Goal: Task Accomplishment & Management: Manage account settings

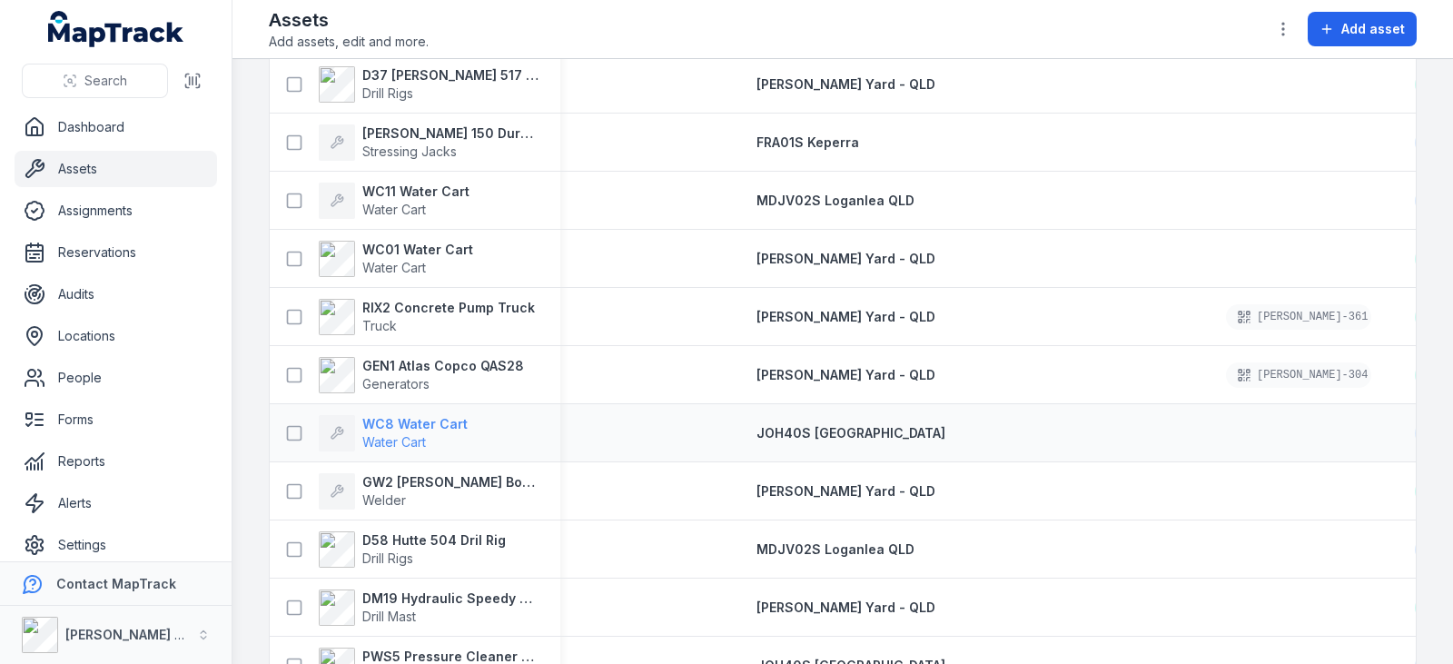
scroll to position [2156, 0]
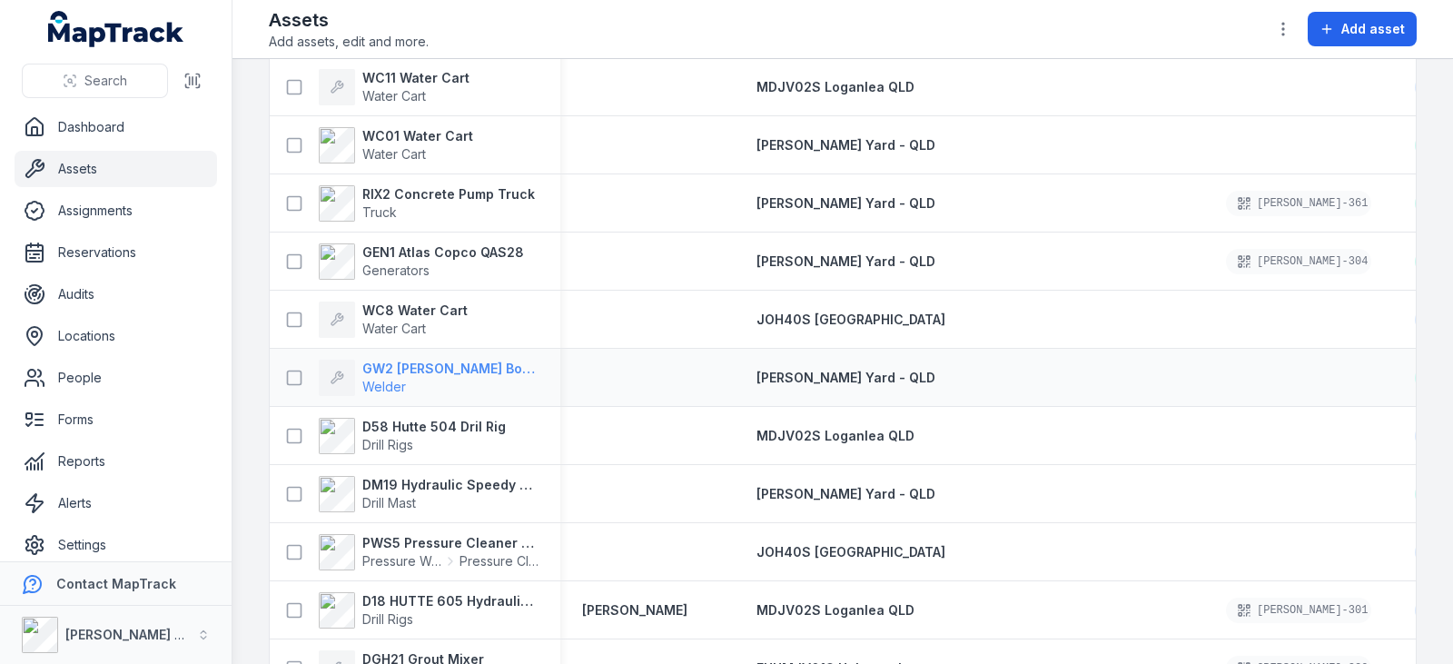
click at [395, 381] on span "Welder" at bounding box center [384, 386] width 44 height 15
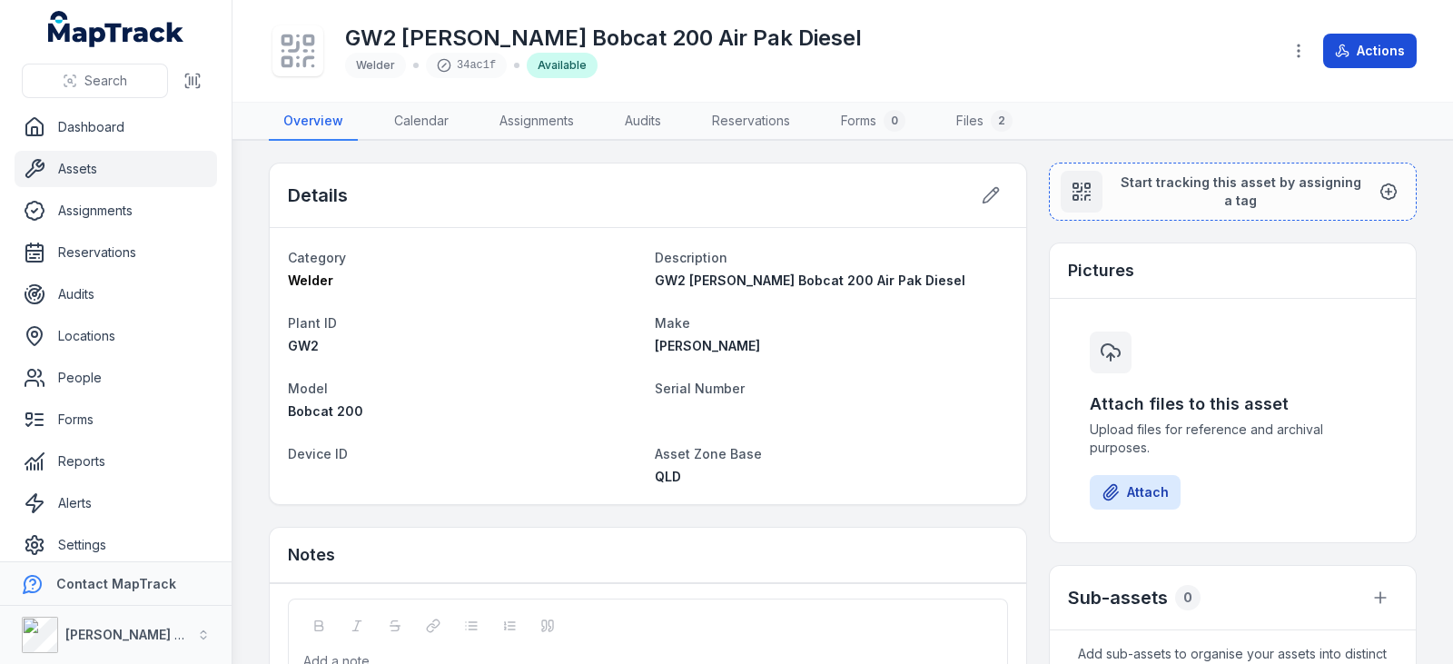
click at [1338, 59] on button "Actions" at bounding box center [1370, 51] width 94 height 35
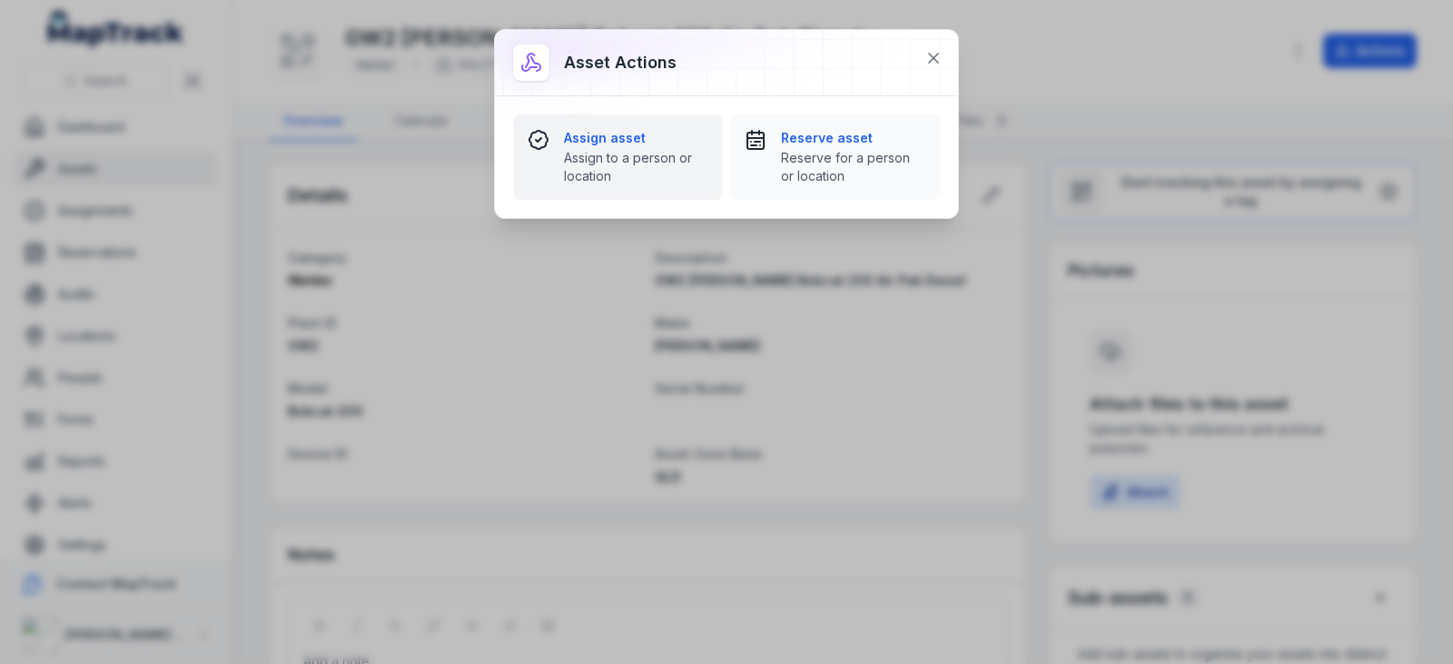
click at [640, 177] on span "Assign to a person or location" at bounding box center [636, 167] width 144 height 36
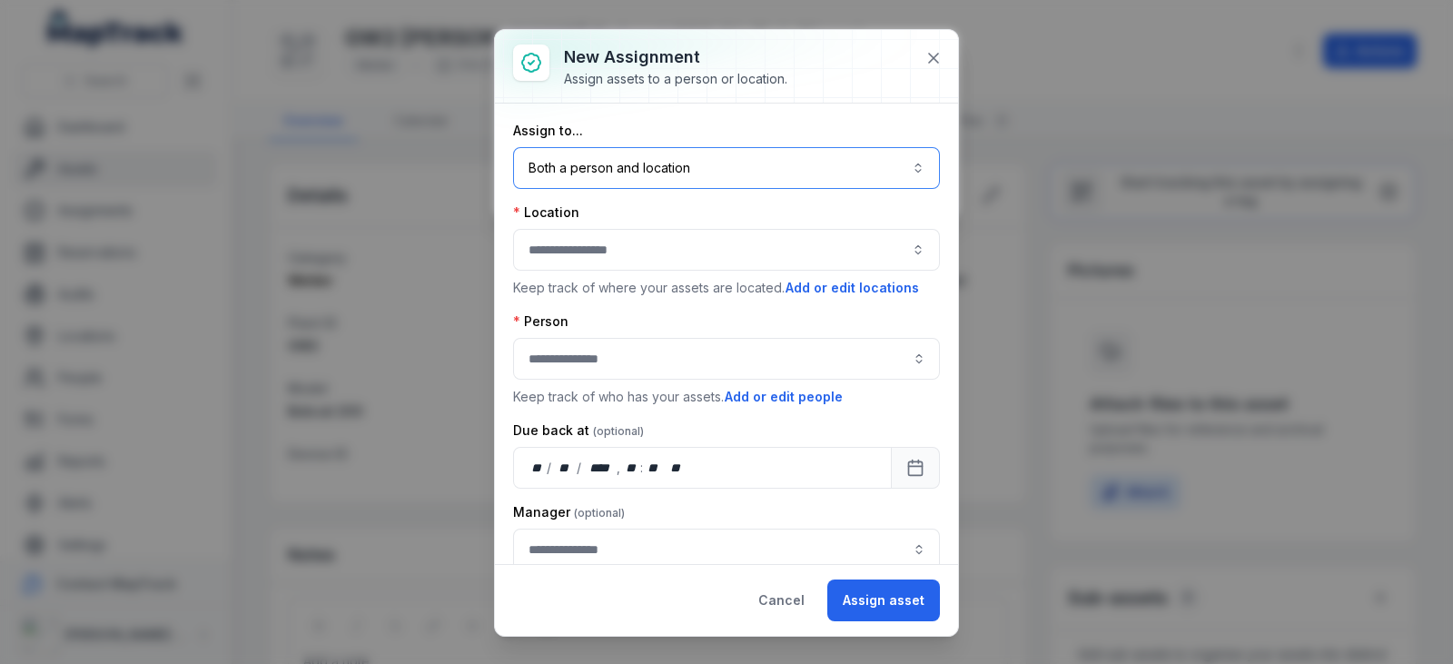
click at [640, 177] on button "Both a person and location ****" at bounding box center [726, 168] width 427 height 42
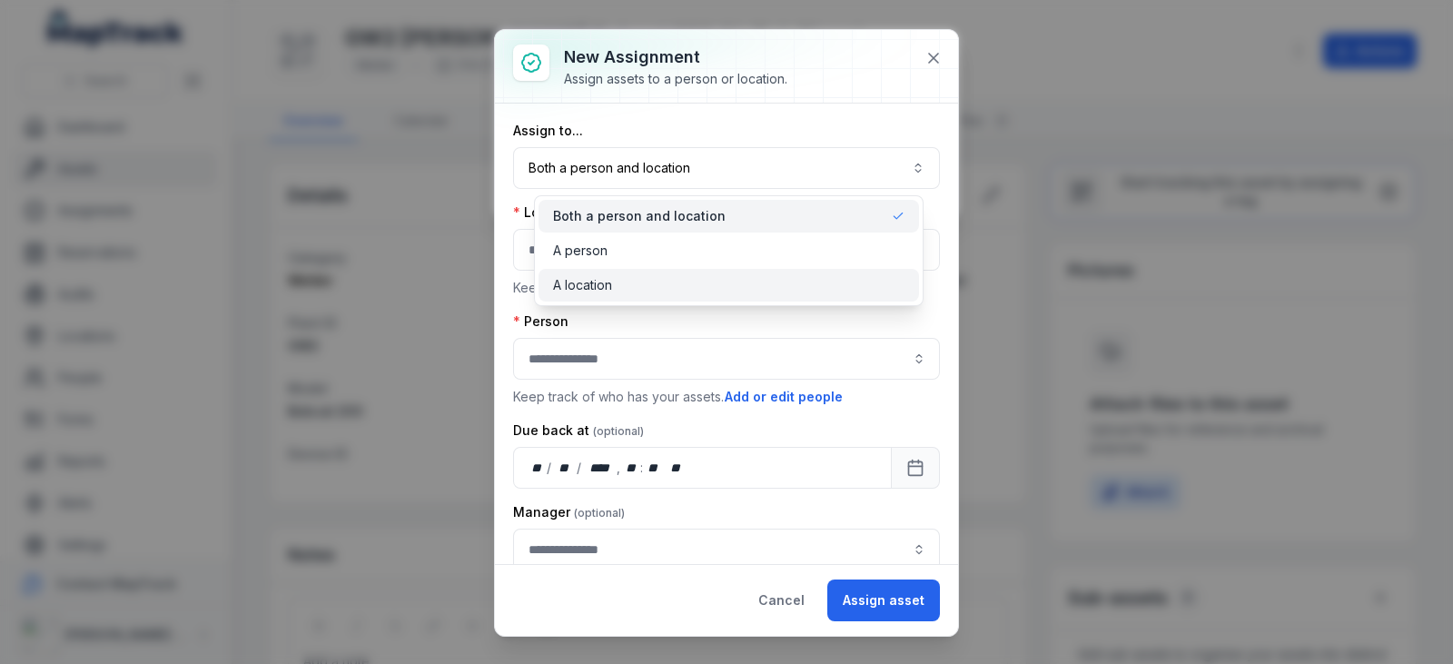
click at [615, 276] on div "A location" at bounding box center [728, 285] width 351 height 18
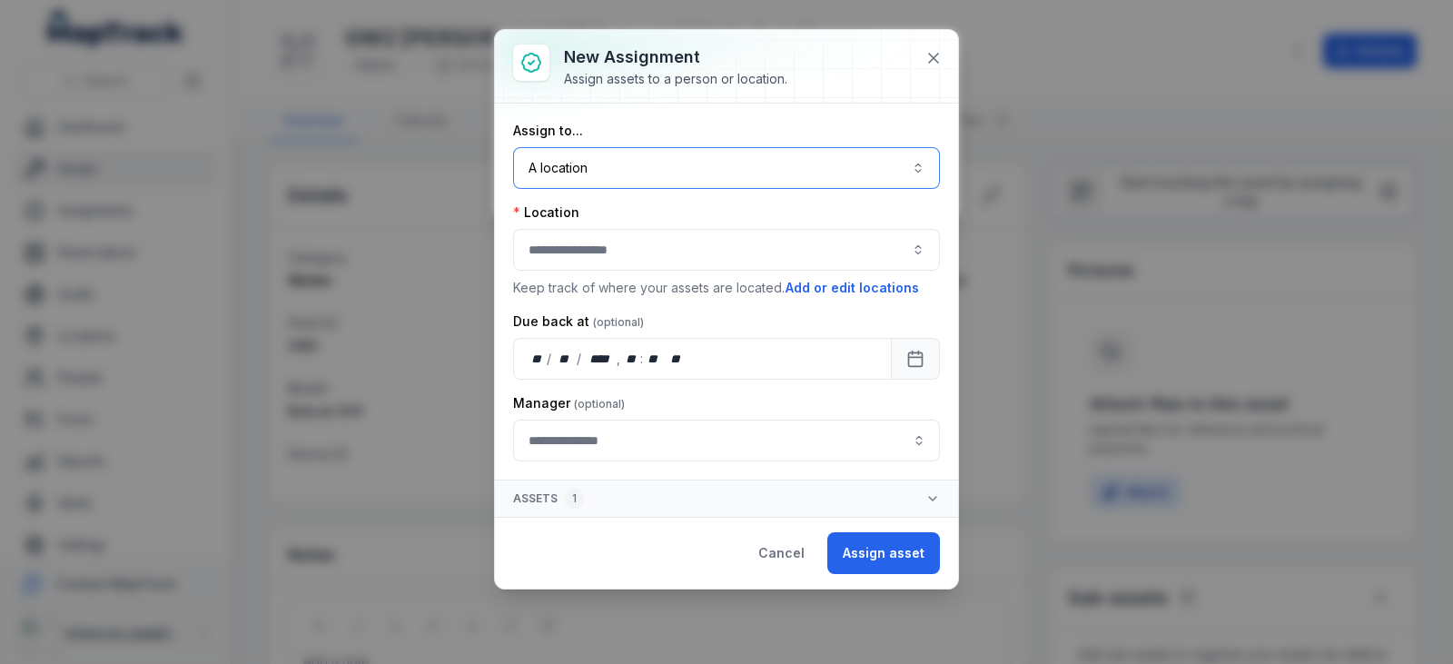
click at [591, 243] on button "button" at bounding box center [726, 250] width 427 height 42
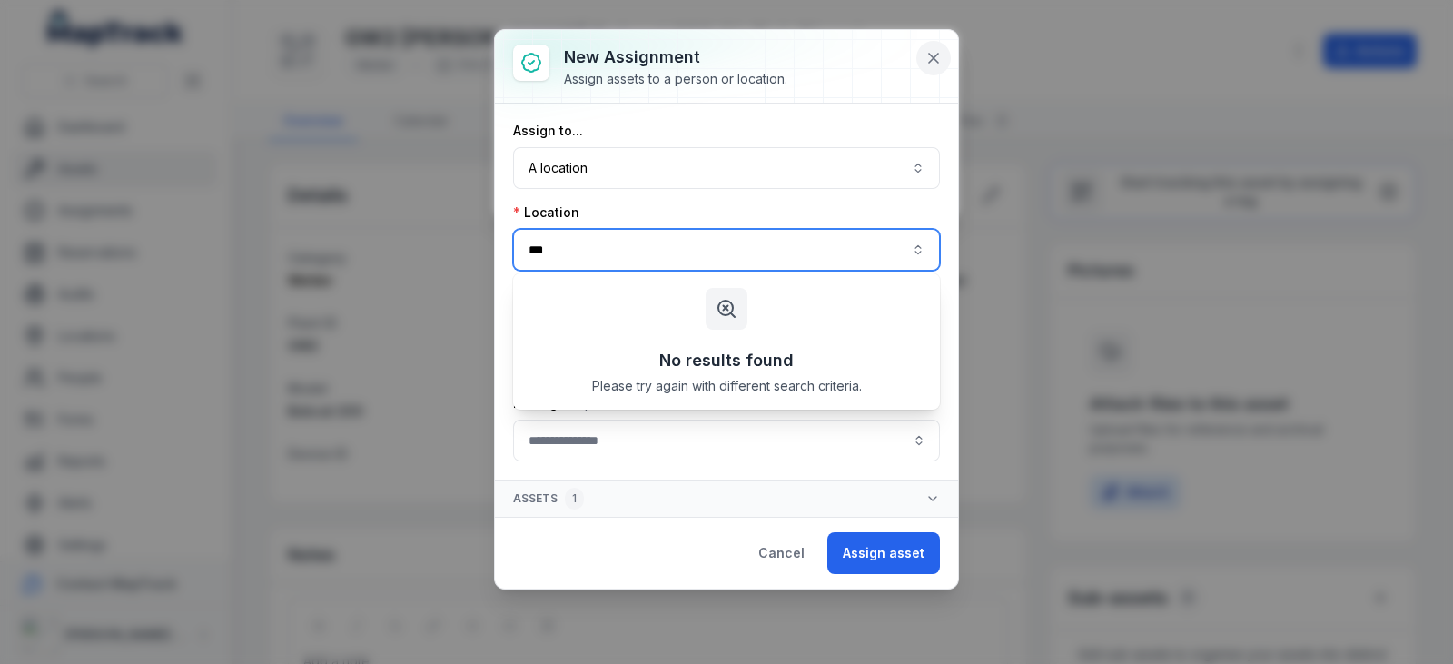
type input "***"
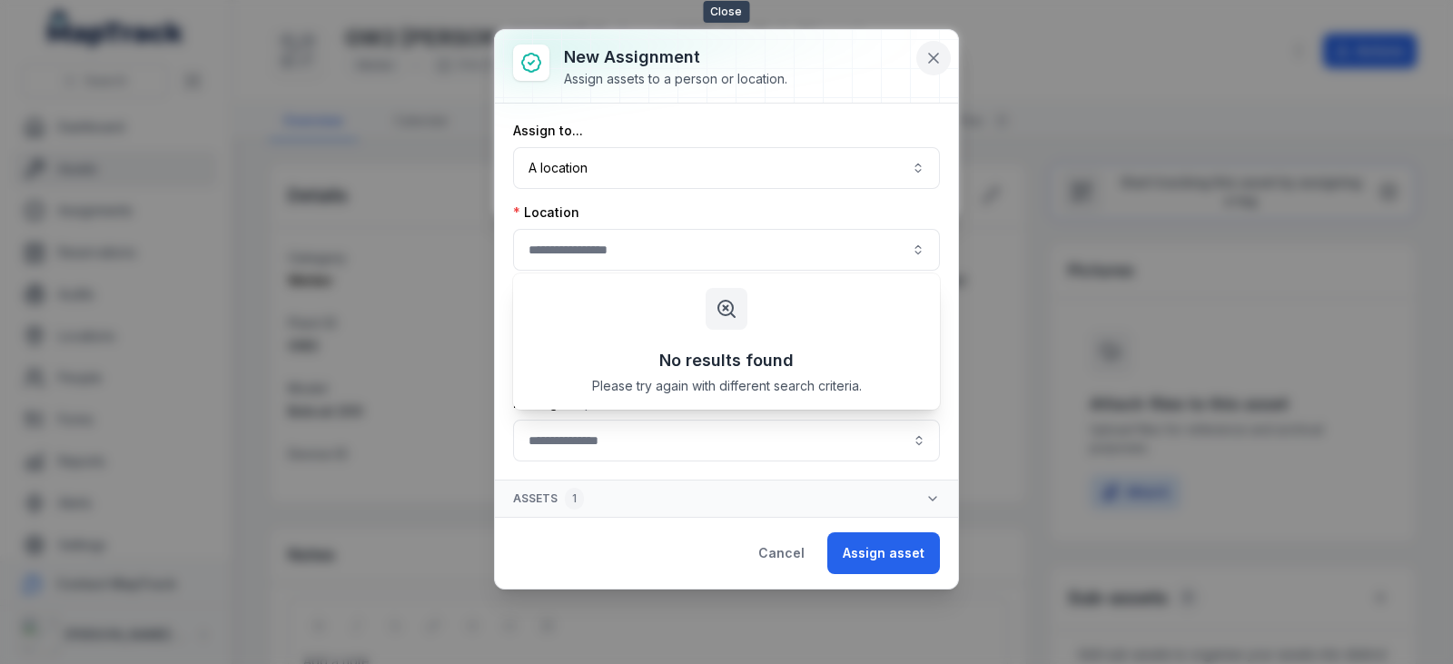
click at [923, 68] on button at bounding box center [933, 58] width 35 height 35
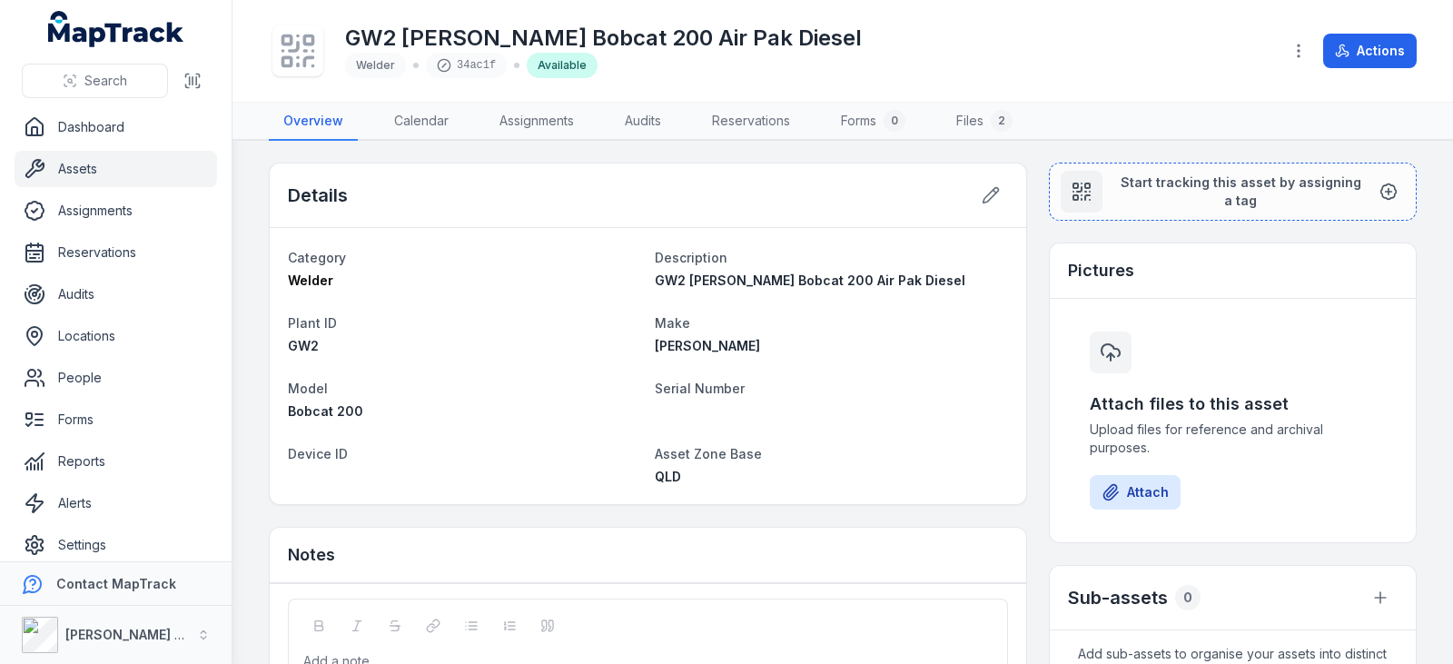
click at [936, 66] on div "GW2 [PERSON_NAME] Bobcat 200 Air Pak Diesel Welder 34ac1f Available" at bounding box center [768, 51] width 998 height 58
click at [982, 195] on icon at bounding box center [989, 195] width 15 height 15
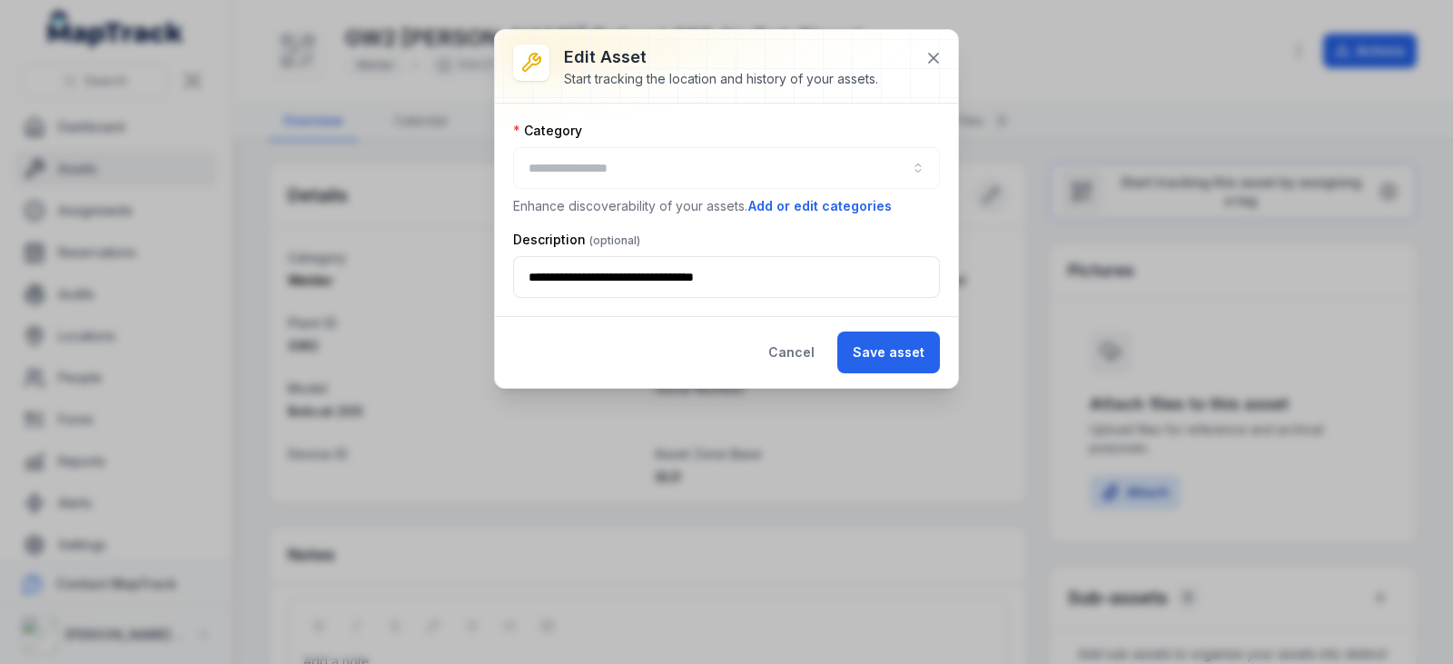
type input "******"
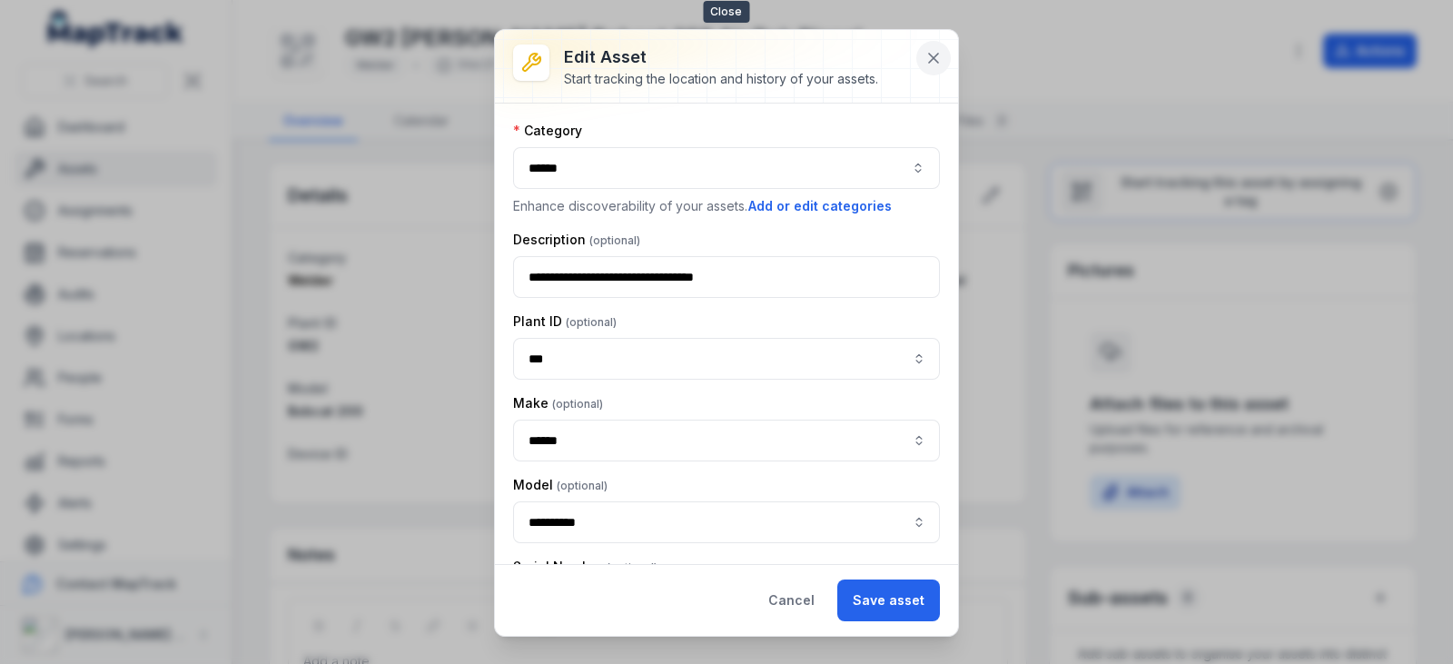
click at [926, 57] on icon at bounding box center [933, 58] width 18 height 18
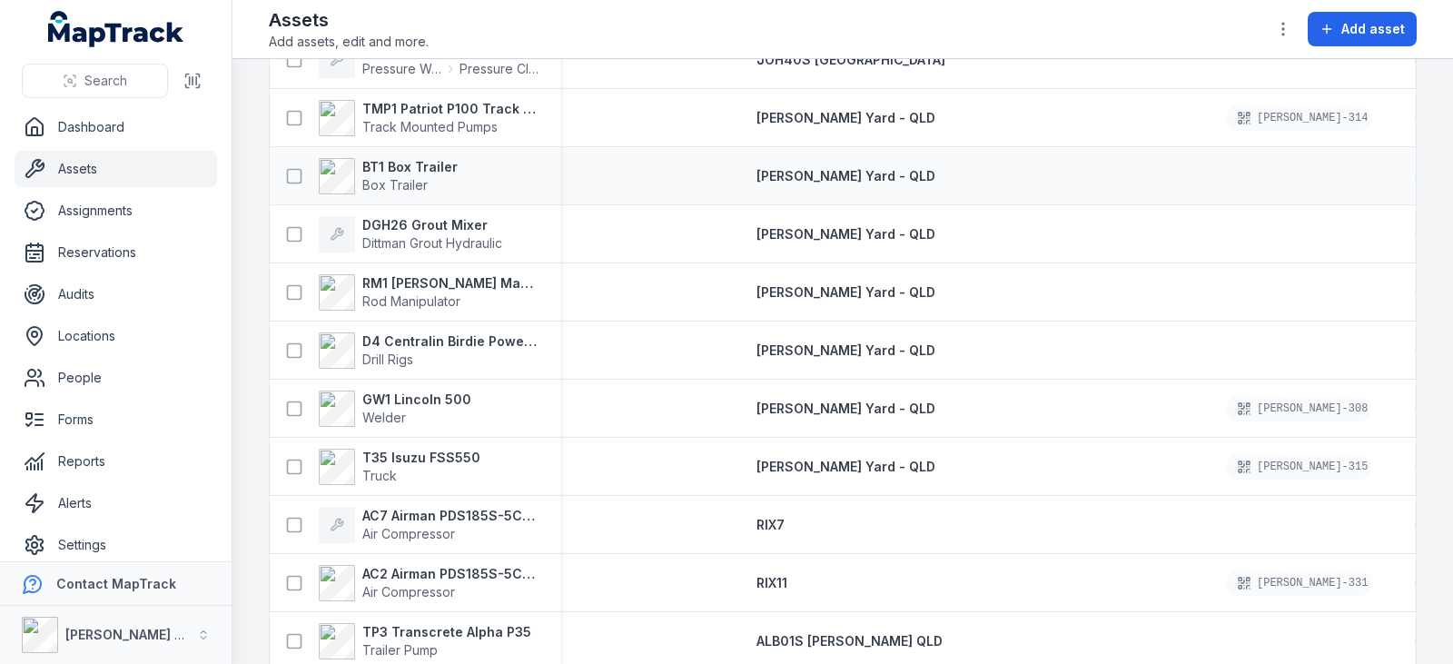
scroll to position [1135, 0]
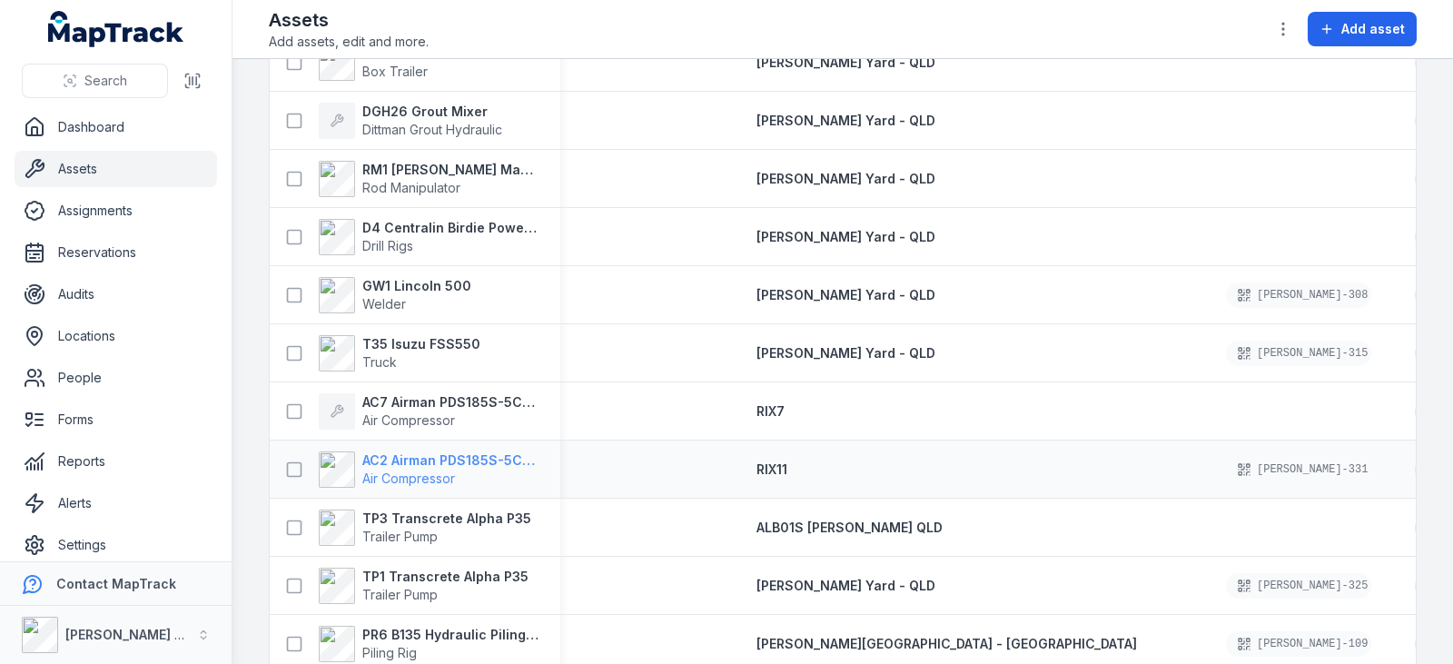
click at [423, 462] on strong "AC2 Airman PDS185S-5C5 on [PERSON_NAME] 11" at bounding box center [450, 460] width 176 height 18
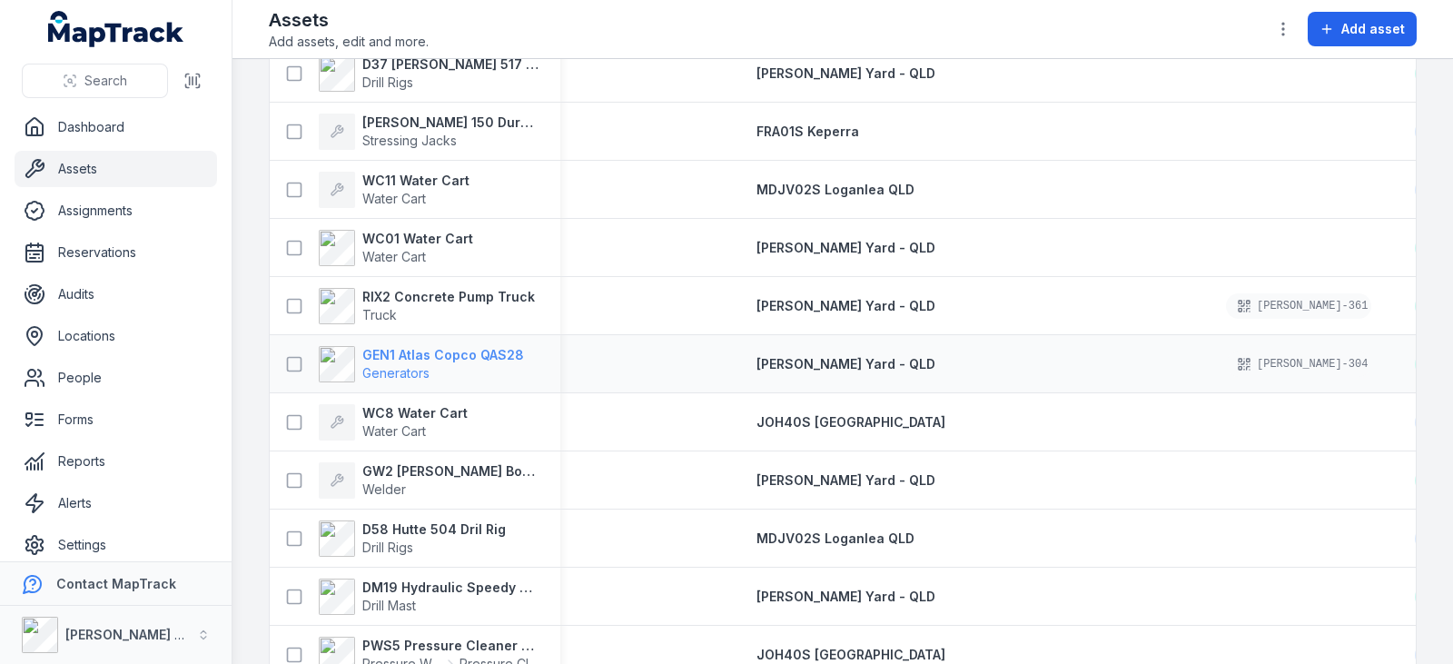
scroll to position [2156, 0]
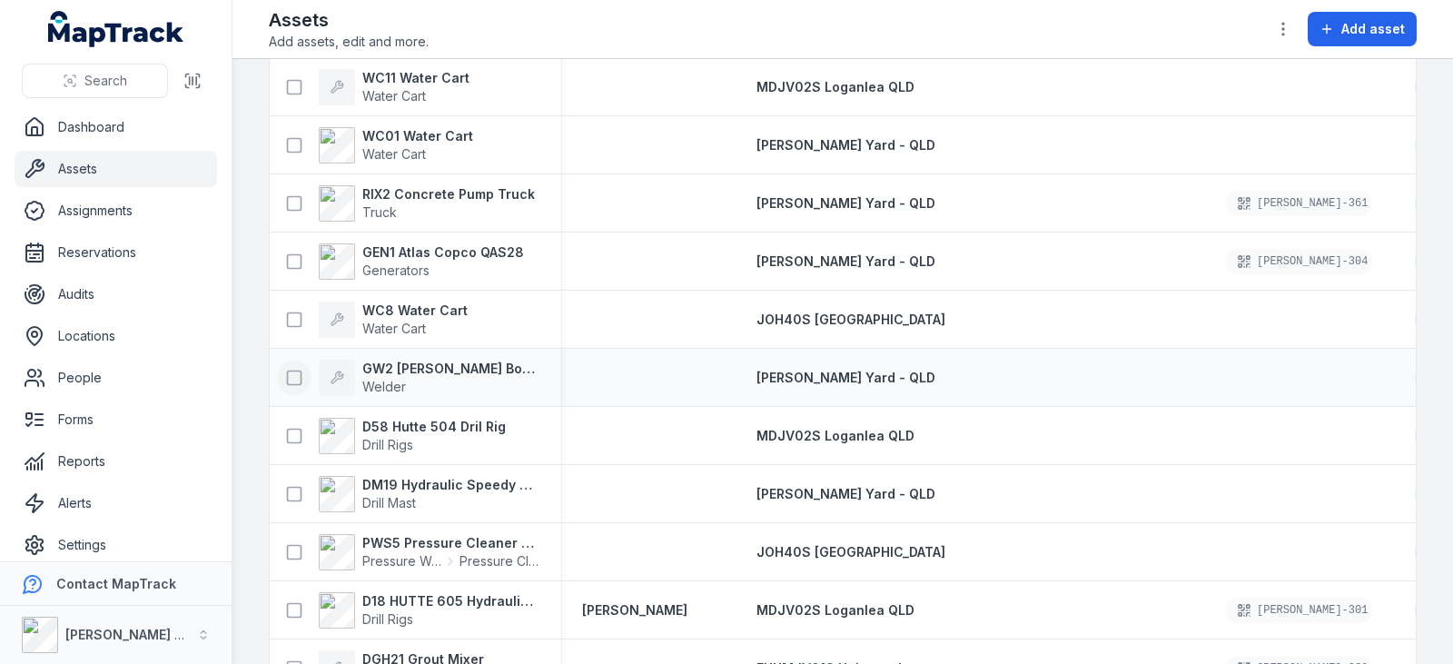
click at [294, 373] on icon at bounding box center [294, 378] width 18 height 18
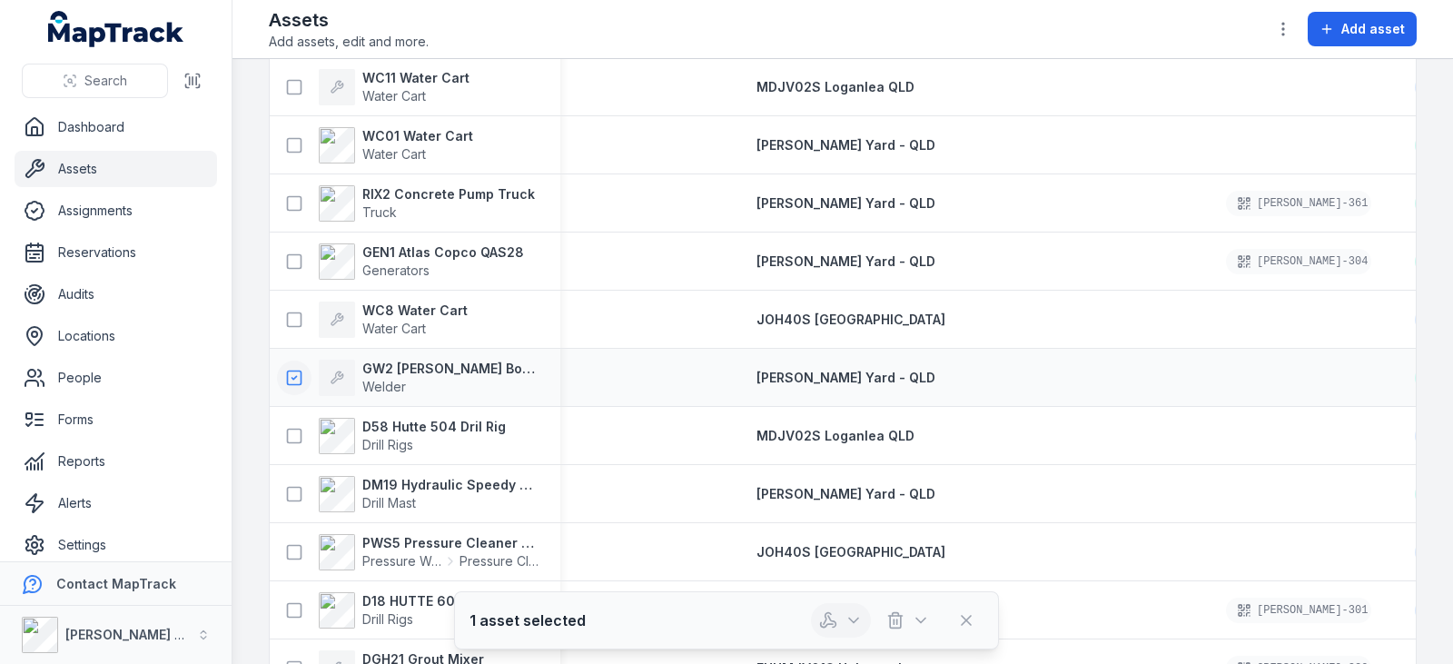
click at [838, 627] on button "button" at bounding box center [841, 620] width 60 height 35
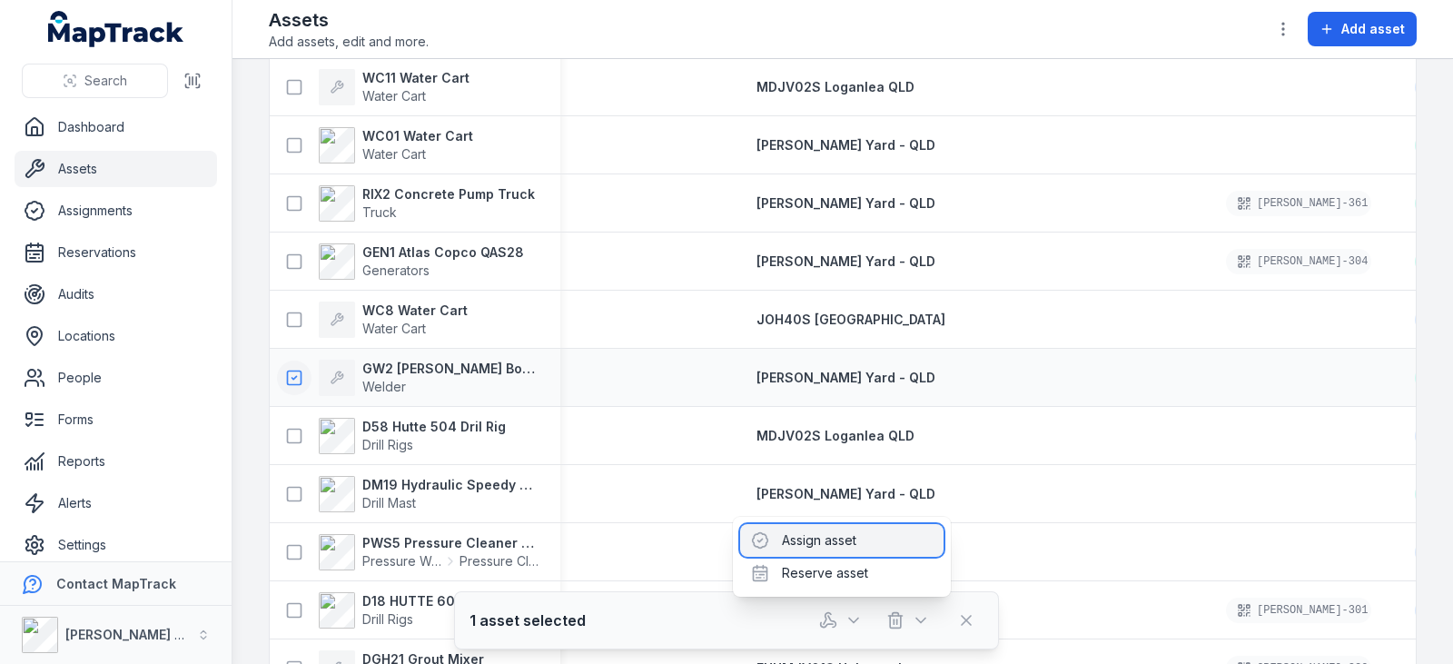
click at [784, 545] on div "Assign asset" at bounding box center [841, 540] width 203 height 33
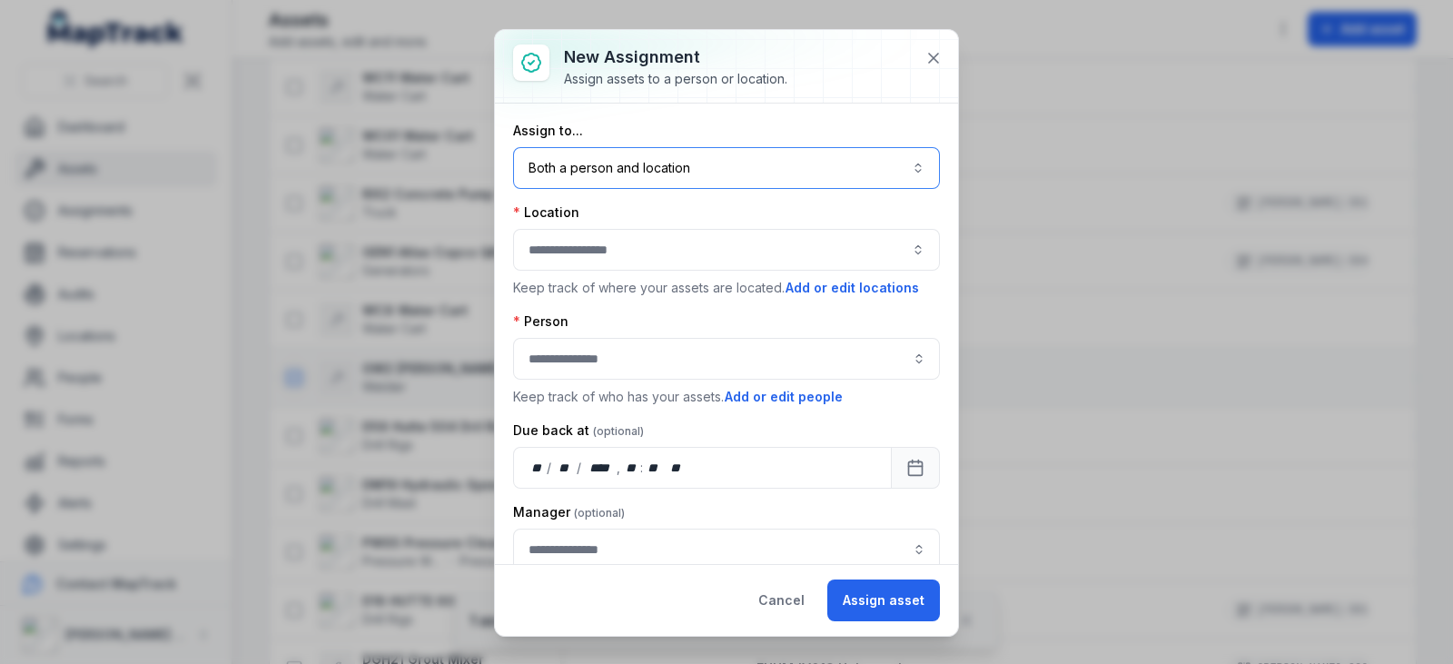
click at [607, 166] on button "Both a person and location ****" at bounding box center [726, 168] width 427 height 42
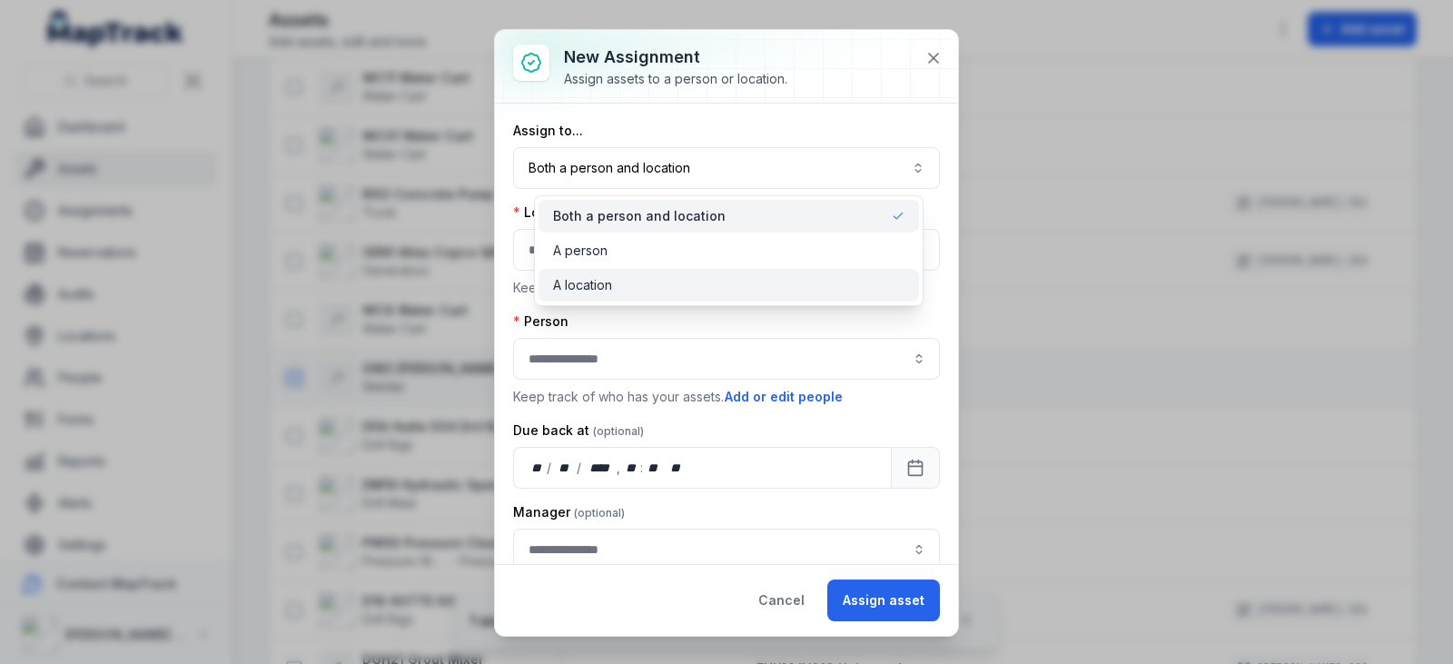
click at [606, 279] on span "A location" at bounding box center [582, 285] width 59 height 18
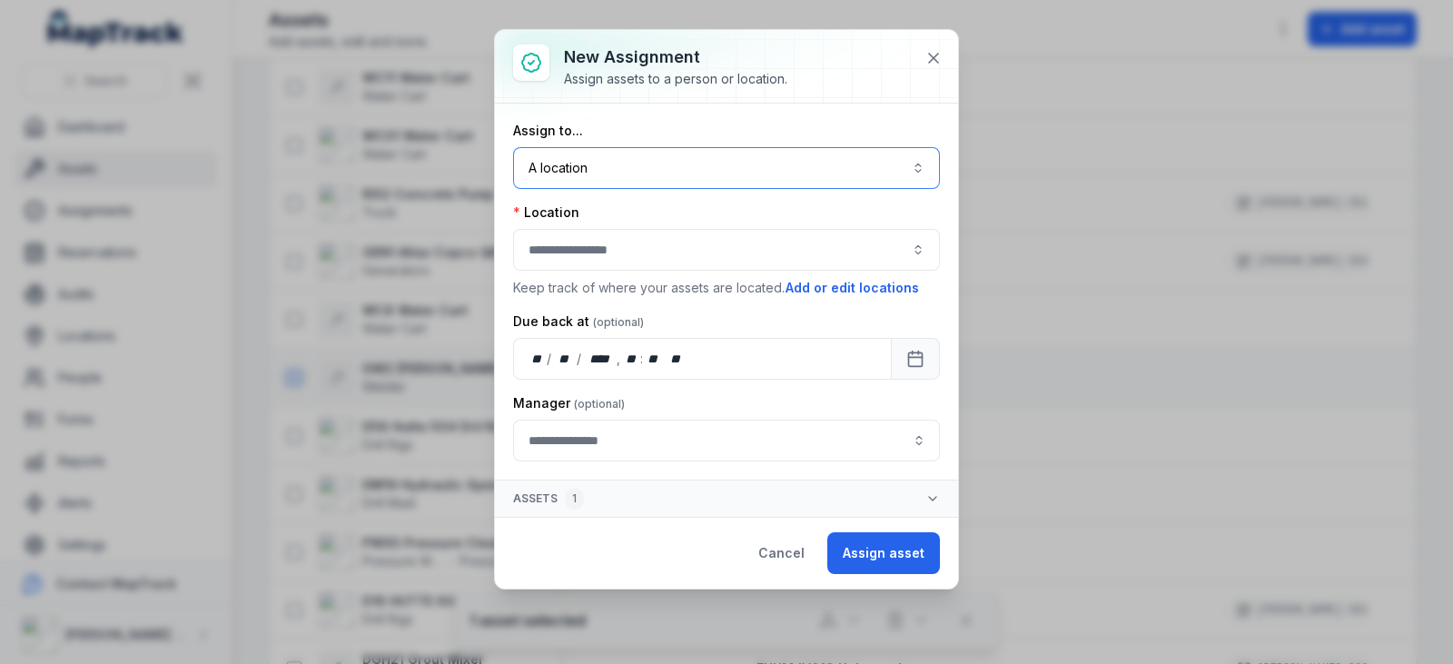
click at [578, 251] on button "button" at bounding box center [726, 250] width 427 height 42
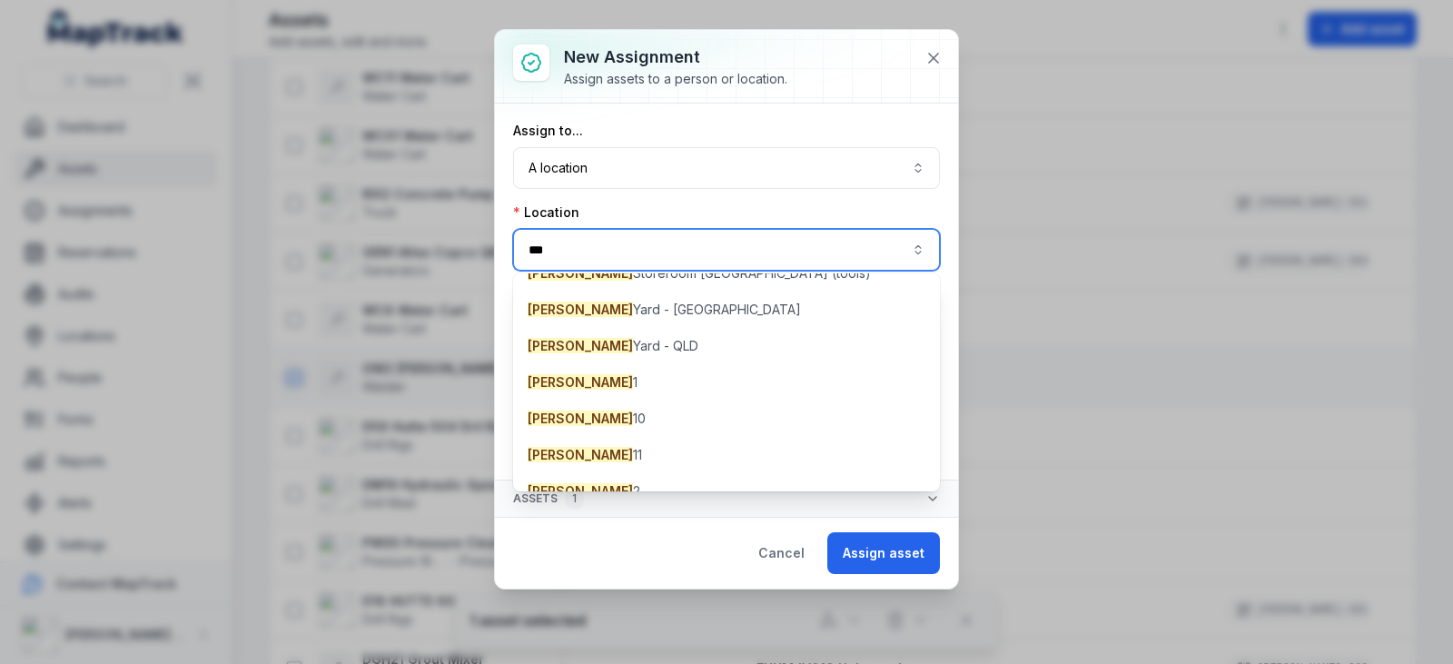
scroll to position [0, 0]
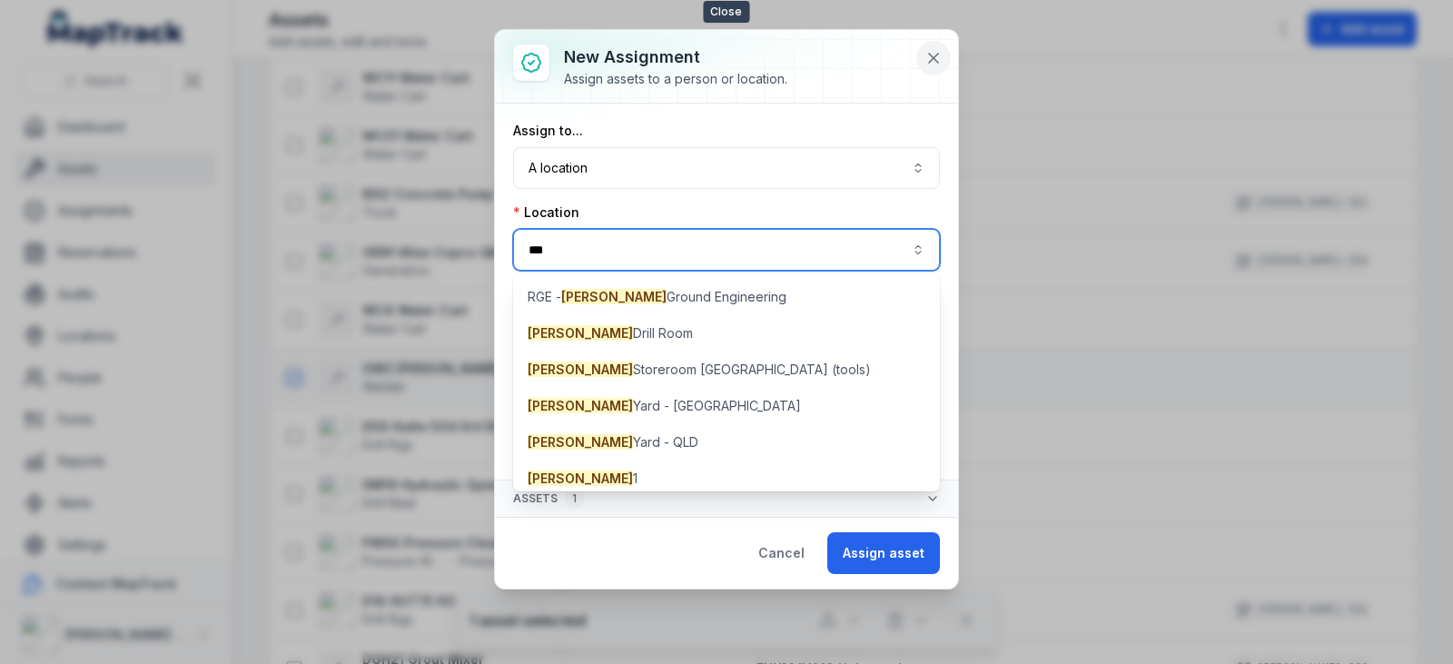
type input "***"
click at [928, 53] on icon at bounding box center [933, 58] width 18 height 18
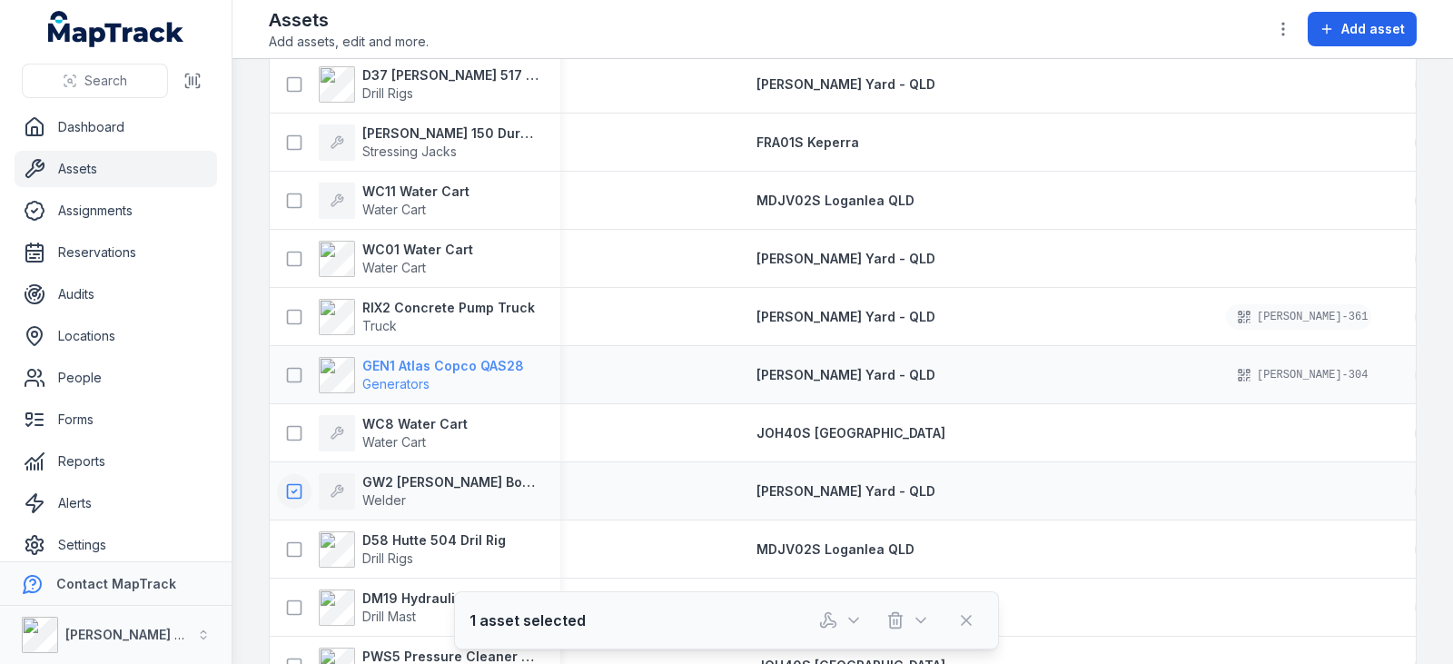
scroll to position [2156, 0]
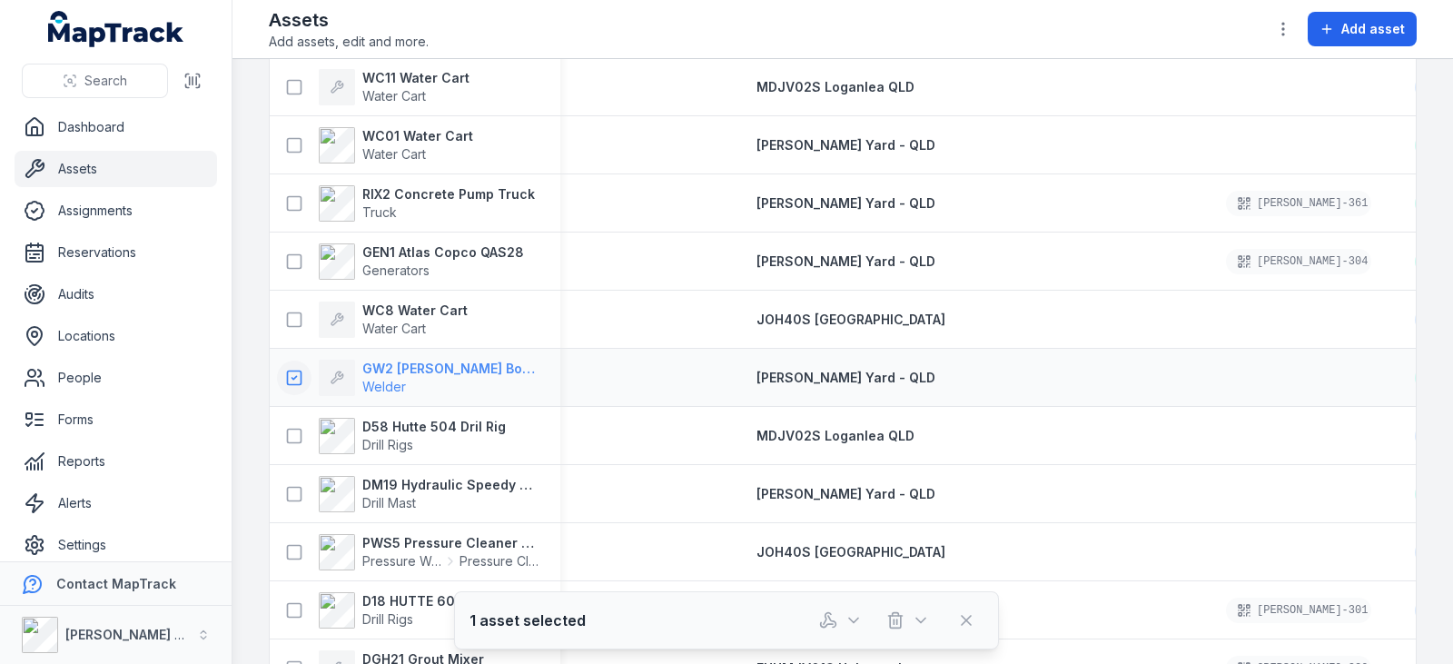
click at [496, 362] on strong "GW2 [PERSON_NAME] Bobcat 200 Air Pak Diesel" at bounding box center [450, 369] width 176 height 18
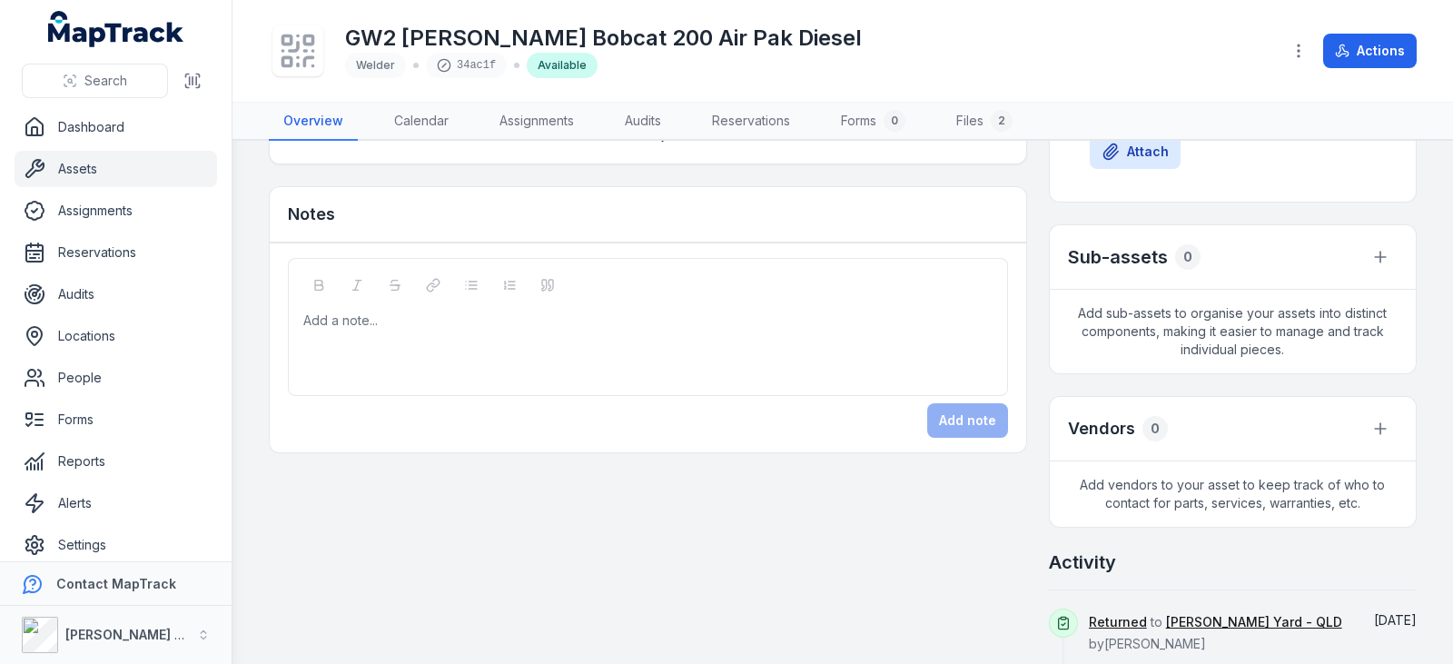
scroll to position [226, 0]
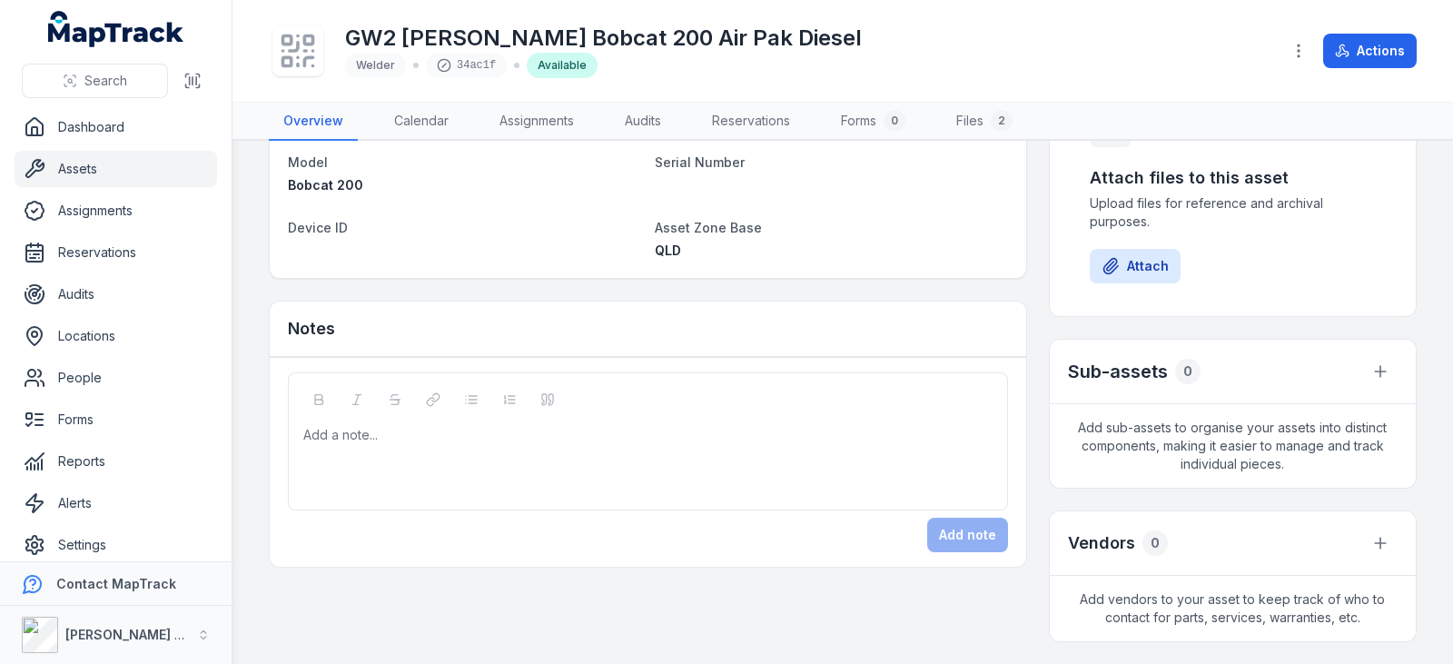
click at [360, 452] on div "Add a note..." at bounding box center [647, 462] width 689 height 73
click at [944, 524] on button "Add note" at bounding box center [967, 535] width 81 height 35
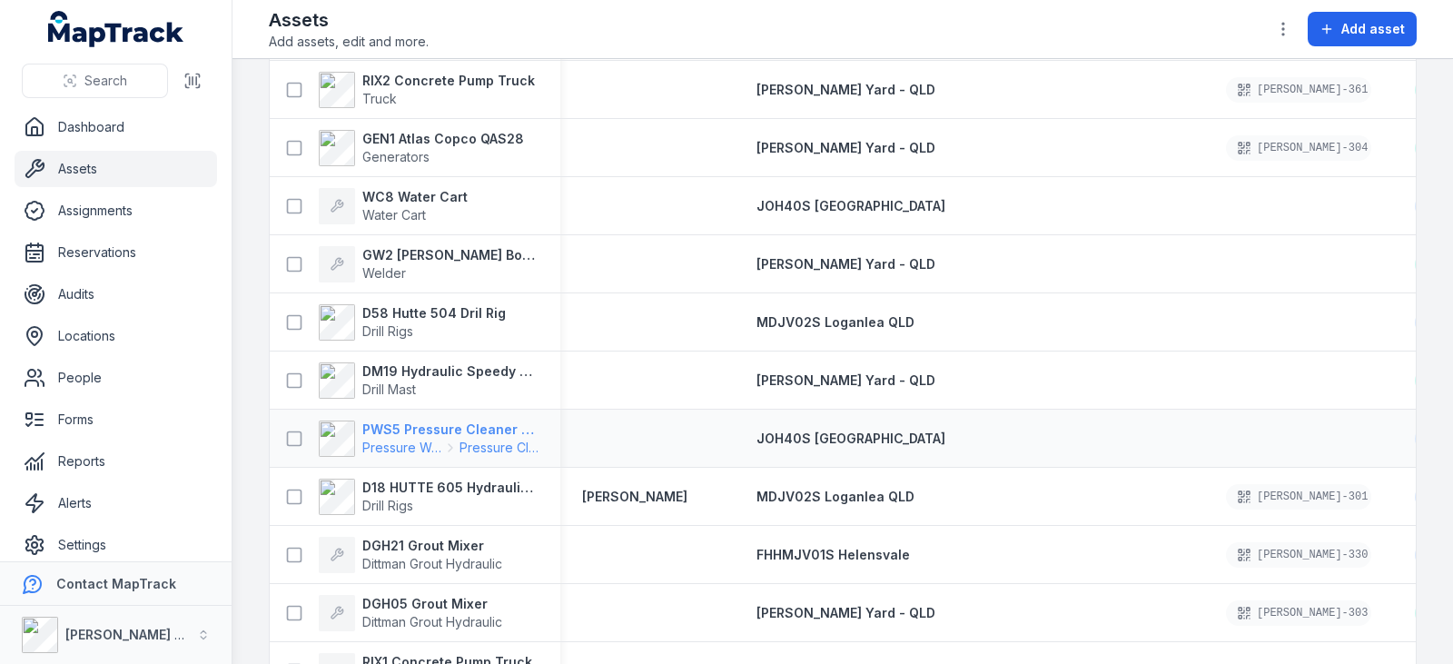
scroll to position [2383, 0]
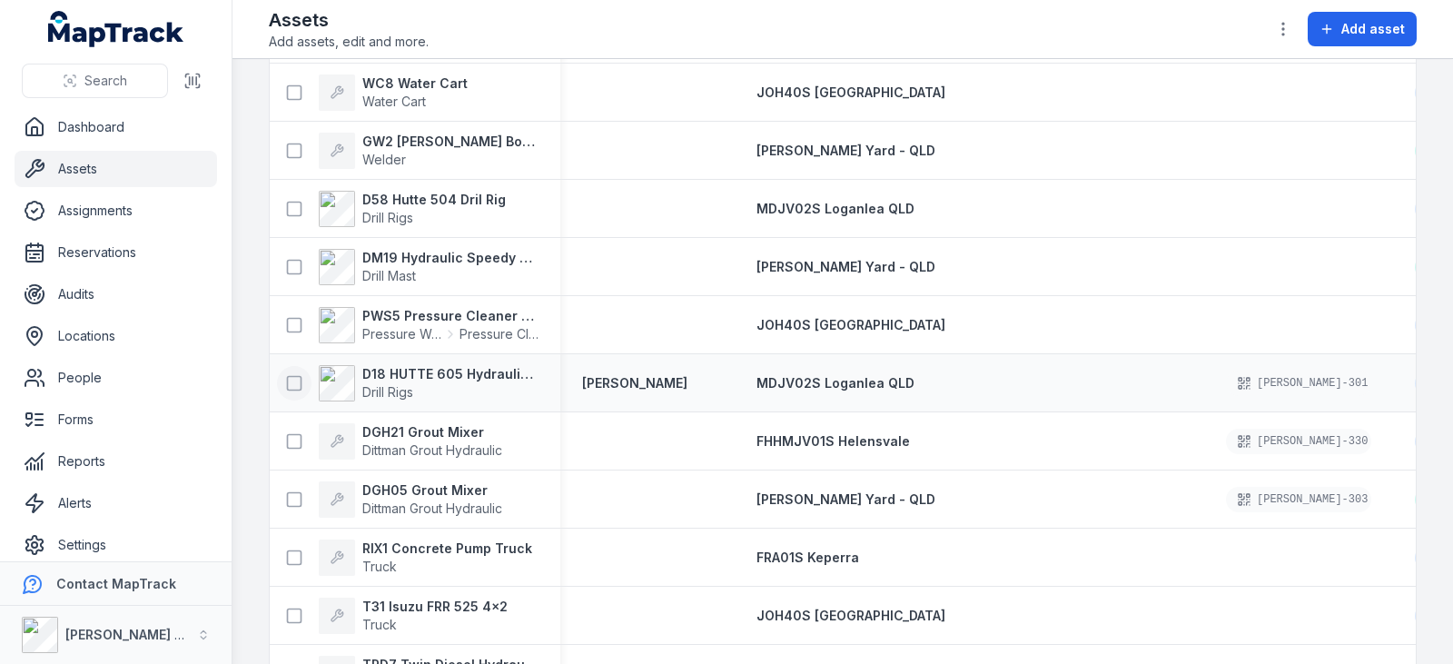
click at [297, 379] on icon at bounding box center [294, 383] width 18 height 18
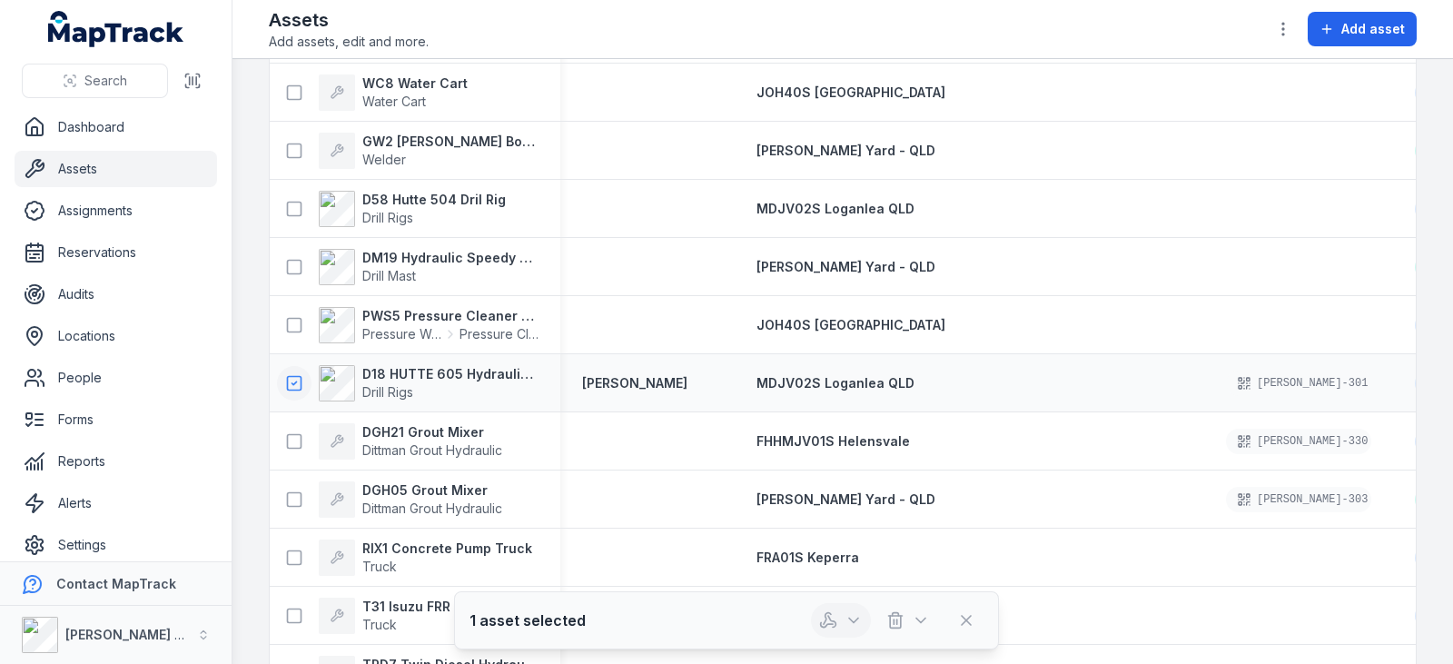
click at [857, 616] on icon "button" at bounding box center [853, 620] width 18 height 18
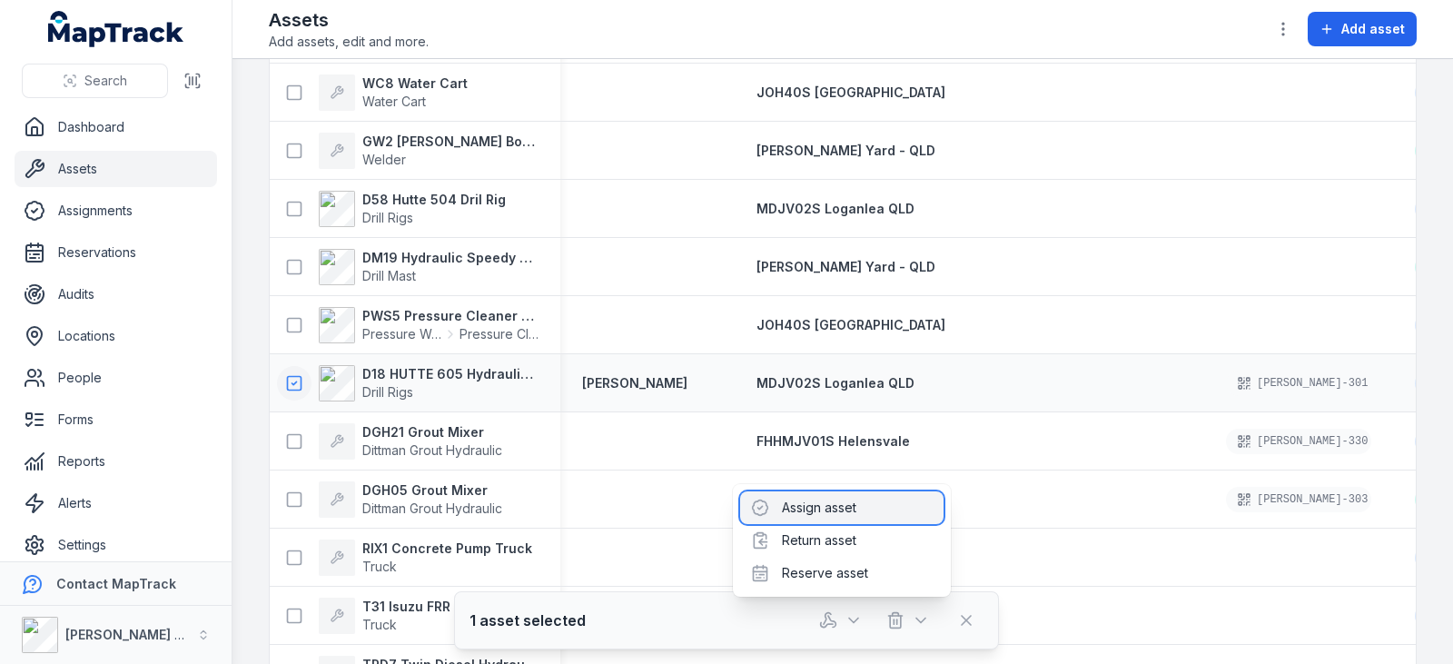
click at [837, 508] on div "Assign asset" at bounding box center [841, 507] width 203 height 33
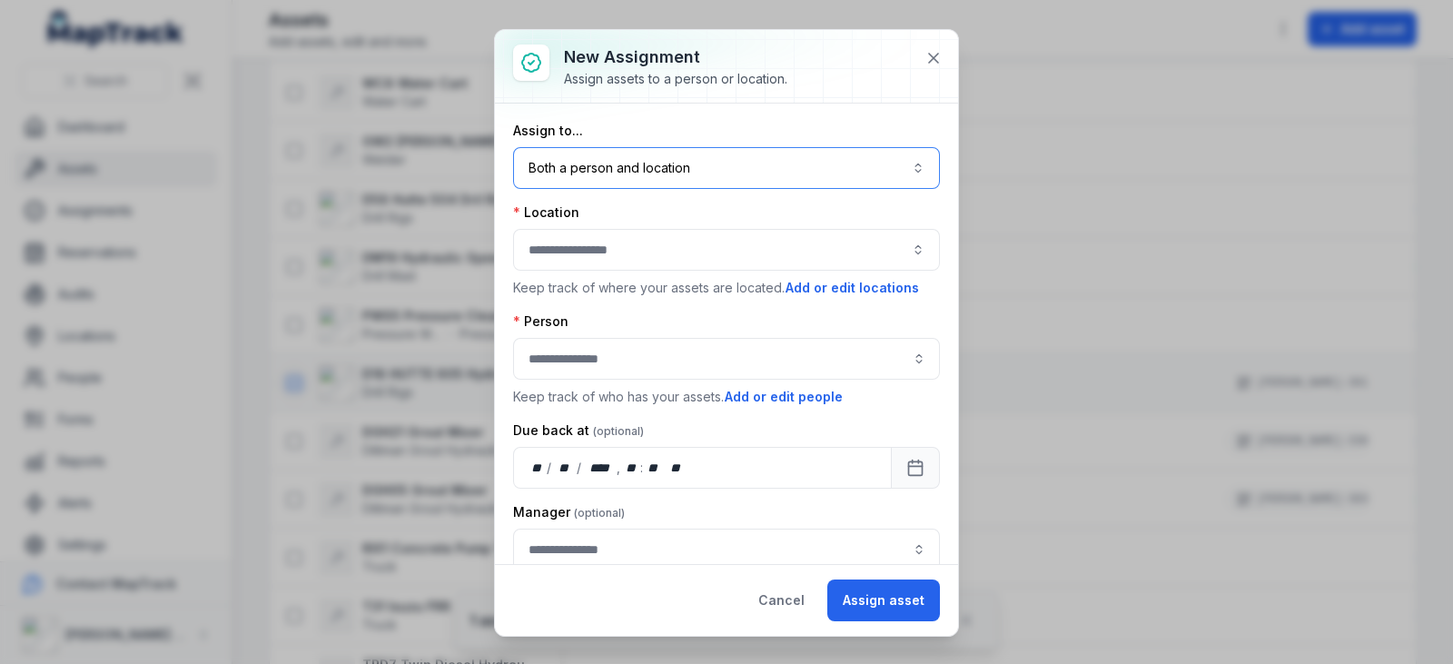
click at [712, 171] on button "Both a person and location ****" at bounding box center [726, 168] width 427 height 42
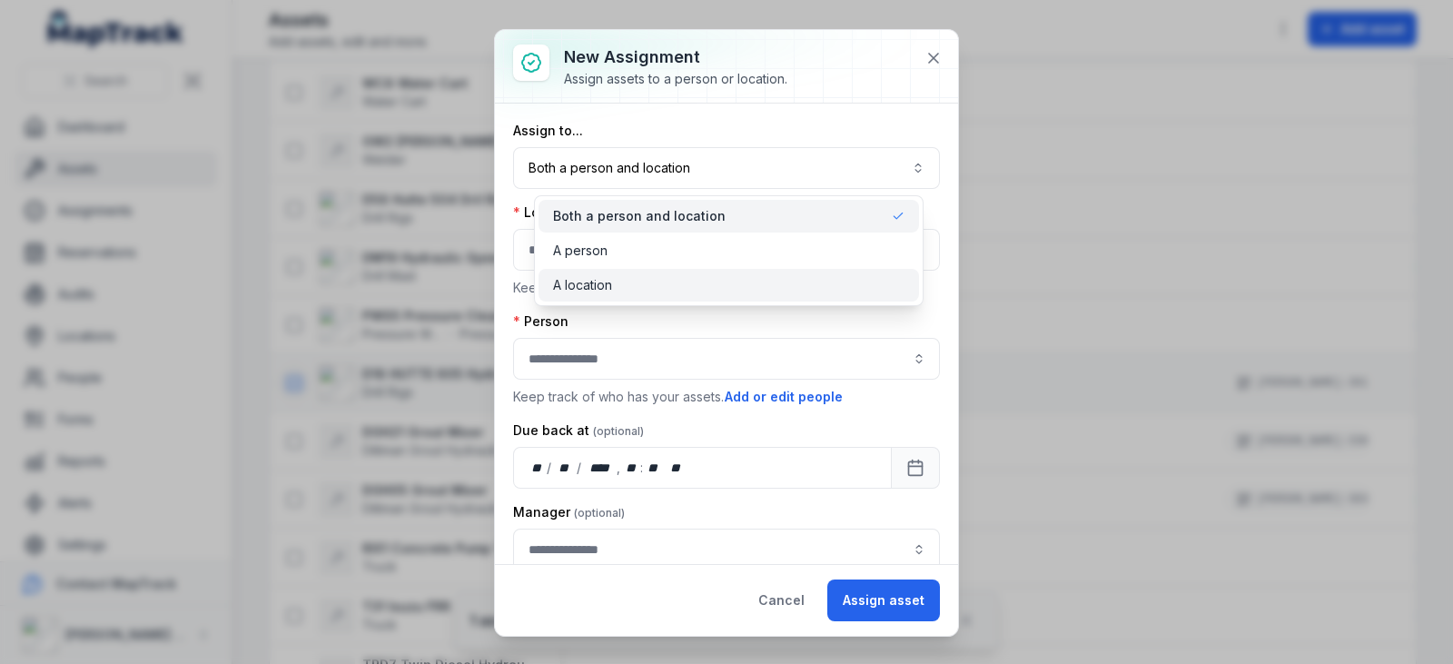
click at [615, 281] on div "A location" at bounding box center [728, 285] width 351 height 18
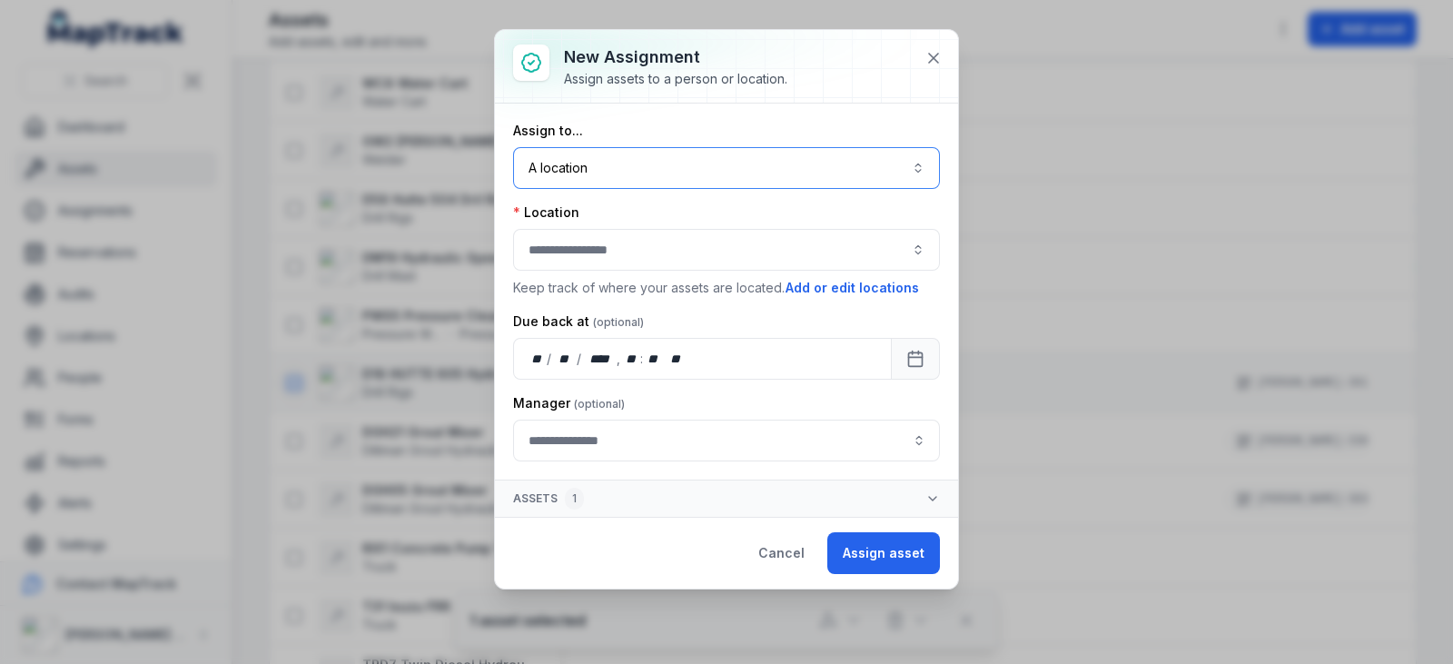
click at [570, 245] on button "button" at bounding box center [726, 250] width 427 height 42
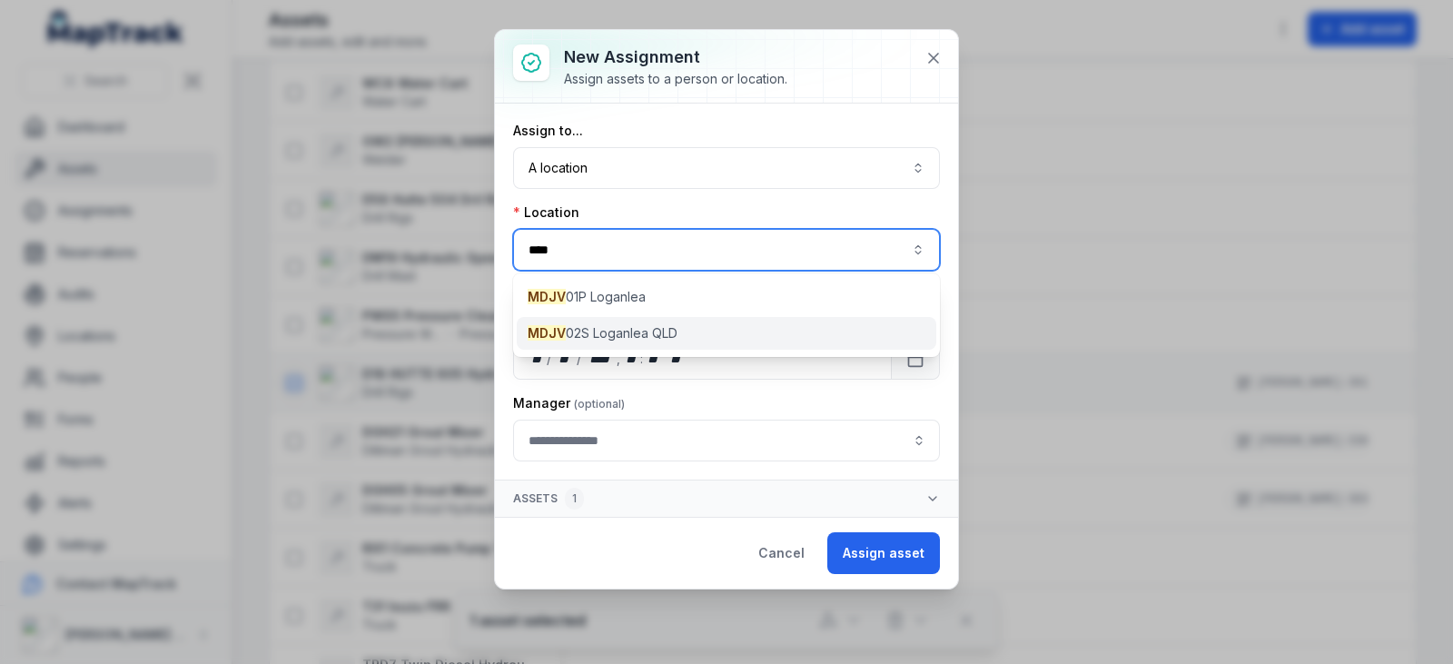
type input "****"
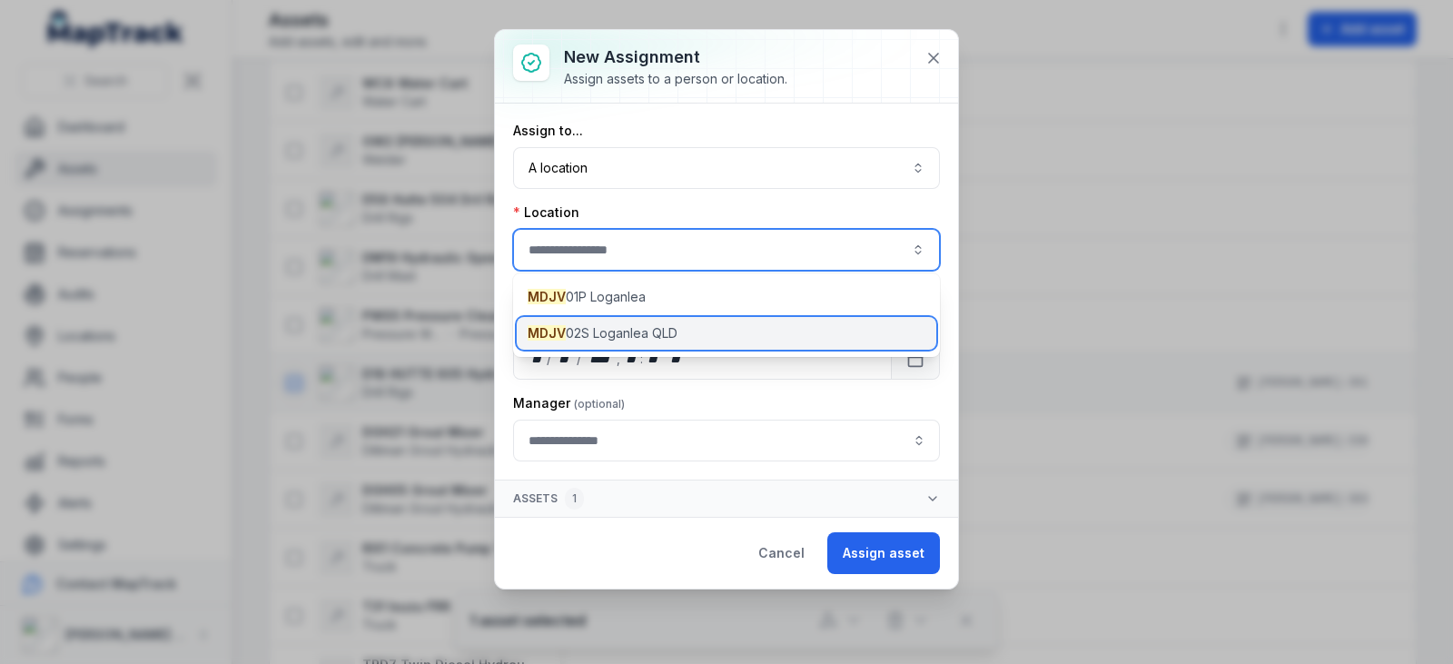
click at [656, 330] on span "MDJV 02S Loganlea QLD" at bounding box center [603, 333] width 150 height 18
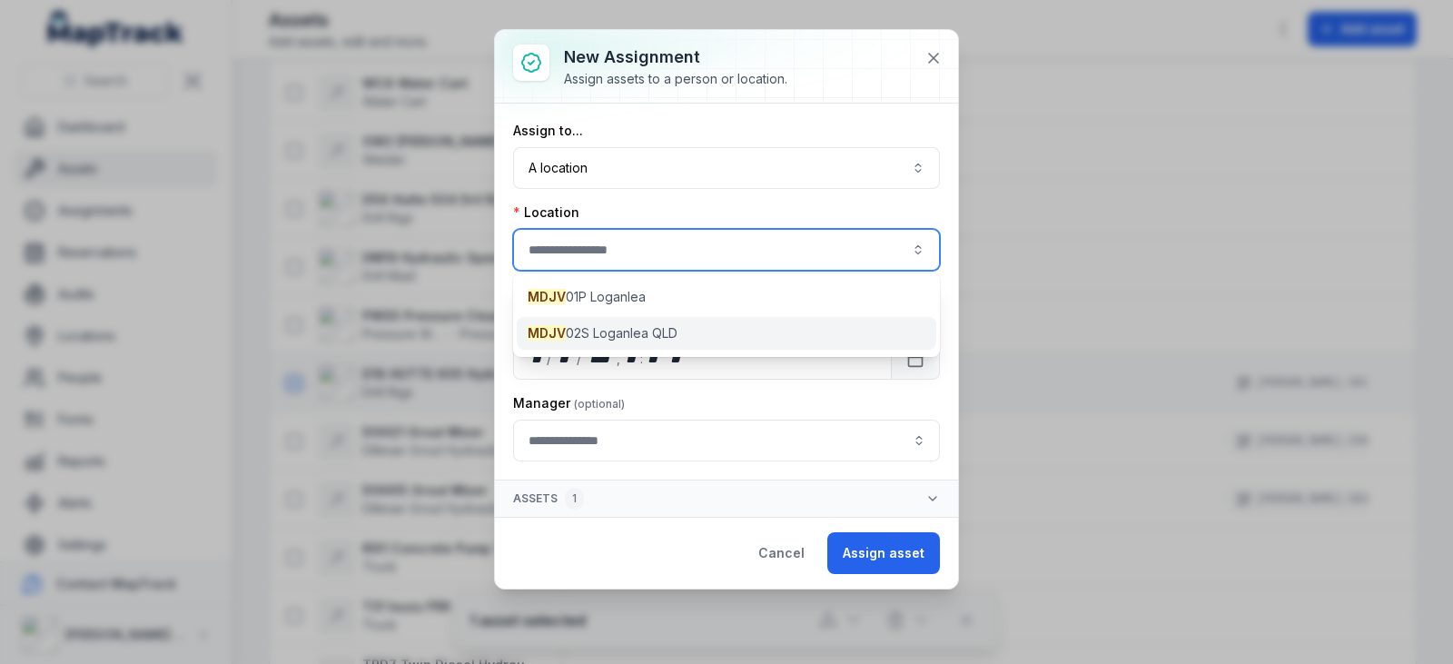
type input "**********"
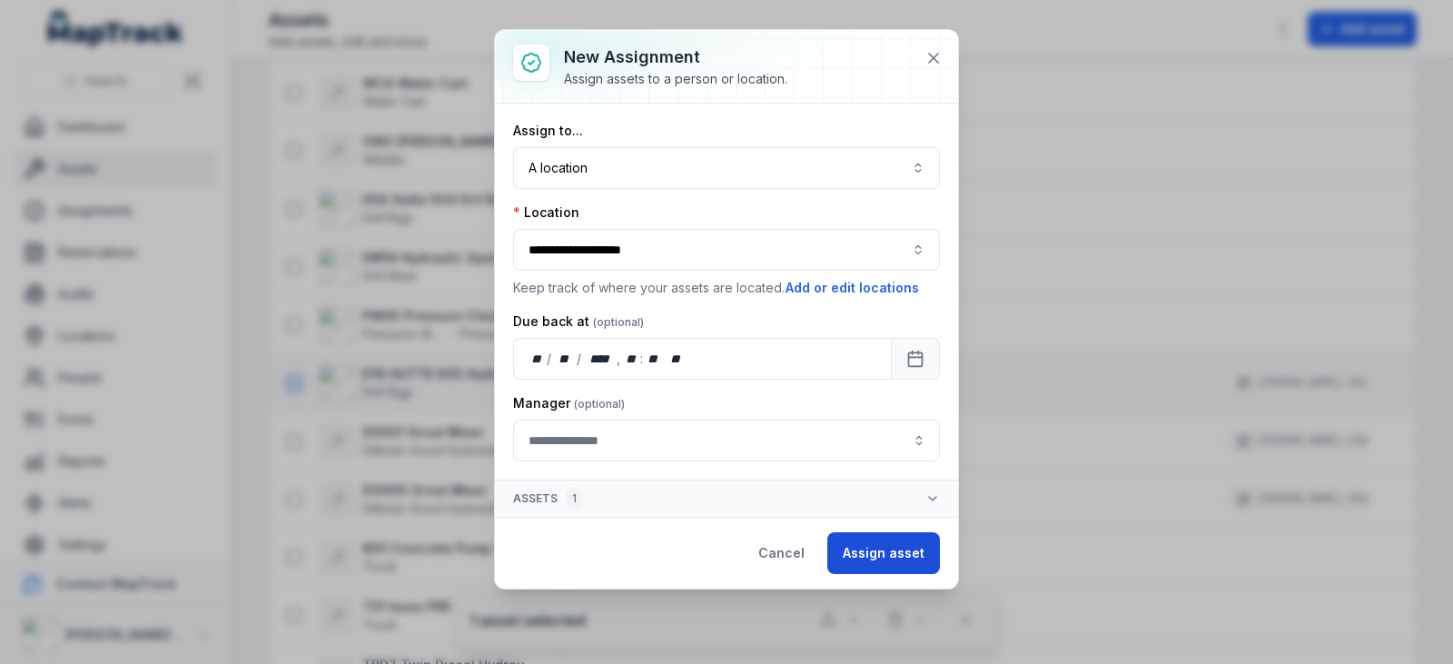
click at [899, 560] on button "Assign asset" at bounding box center [883, 553] width 113 height 42
